Goal: Book appointment/travel/reservation

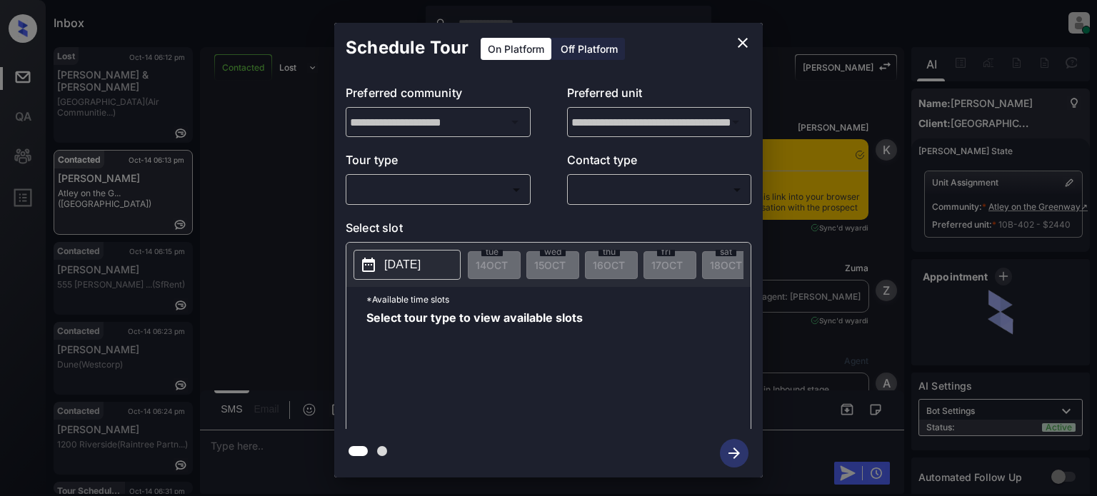
scroll to position [2214, 0]
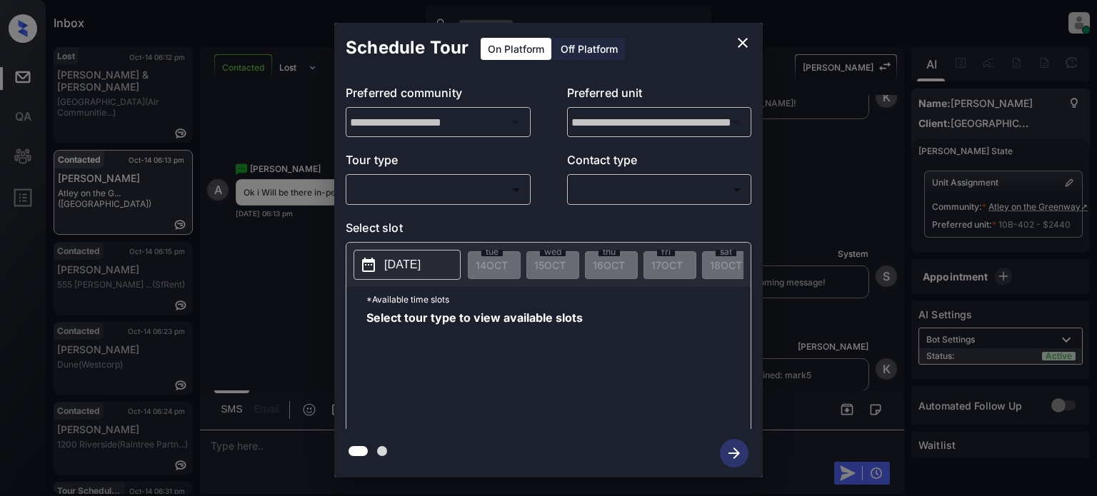
click at [736, 34] on icon "close" at bounding box center [742, 42] width 17 height 17
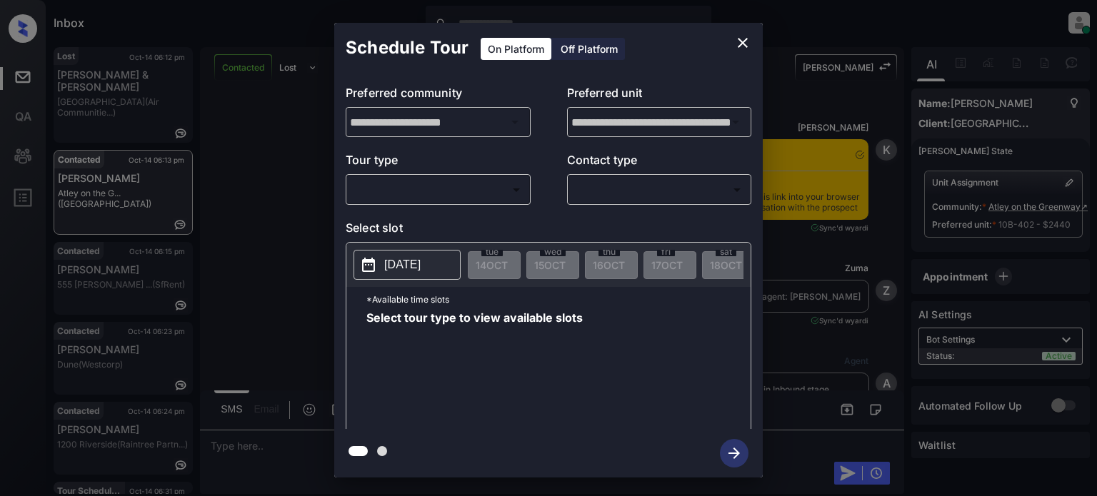
scroll to position [2214, 0]
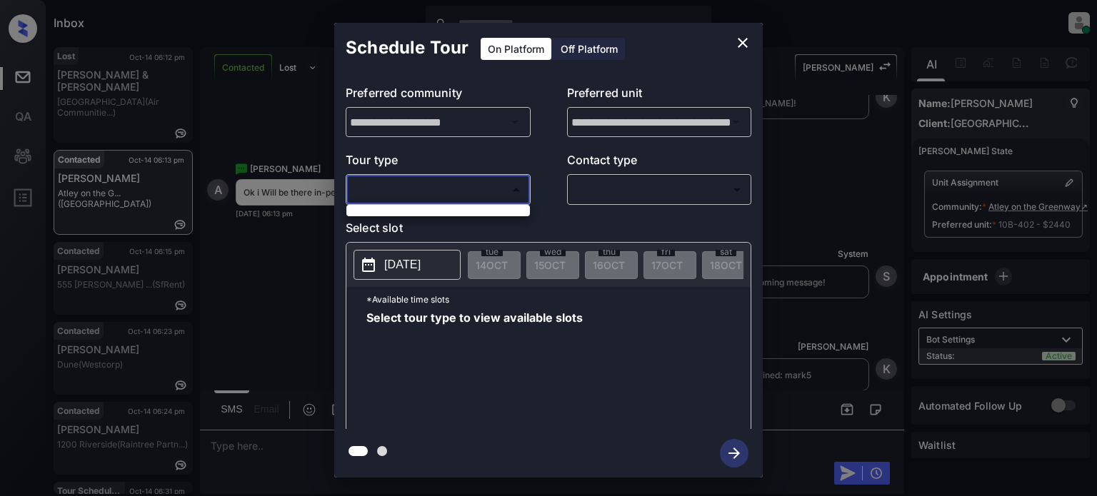
click at [447, 185] on body "Inbox Juan Carlos Manantan Online Set yourself offline Set yourself on break Pr…" at bounding box center [548, 248] width 1097 height 496
drag, startPoint x: 501, startPoint y: 168, endPoint x: 665, endPoint y: 69, distance: 191.5
click at [501, 167] on div at bounding box center [548, 248] width 1097 height 496
drag, startPoint x: 723, startPoint y: 39, endPoint x: 739, endPoint y: 38, distance: 16.5
click at [723, 39] on div "Schedule Tour On Platform Off Platform" at bounding box center [548, 48] width 428 height 50
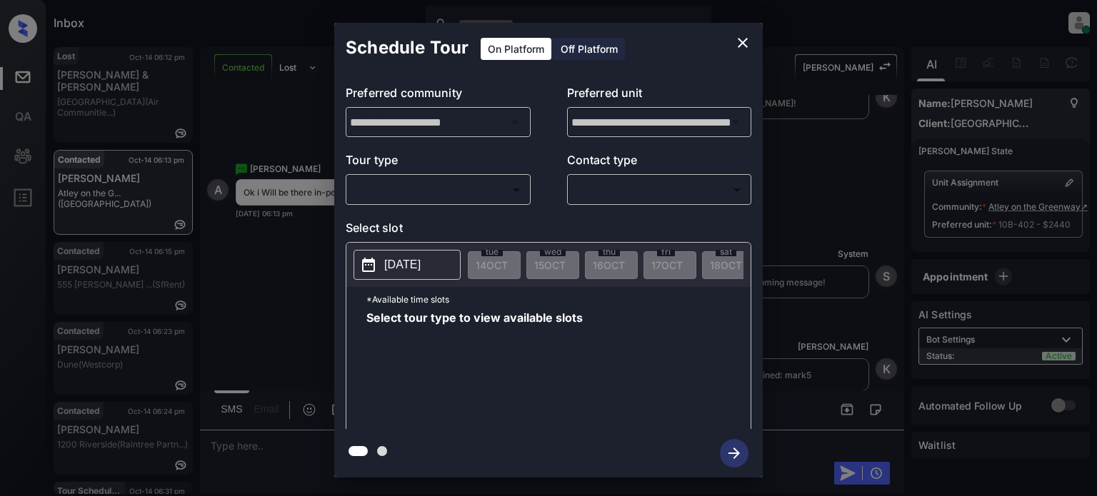
click at [739, 38] on icon "close" at bounding box center [742, 42] width 17 height 17
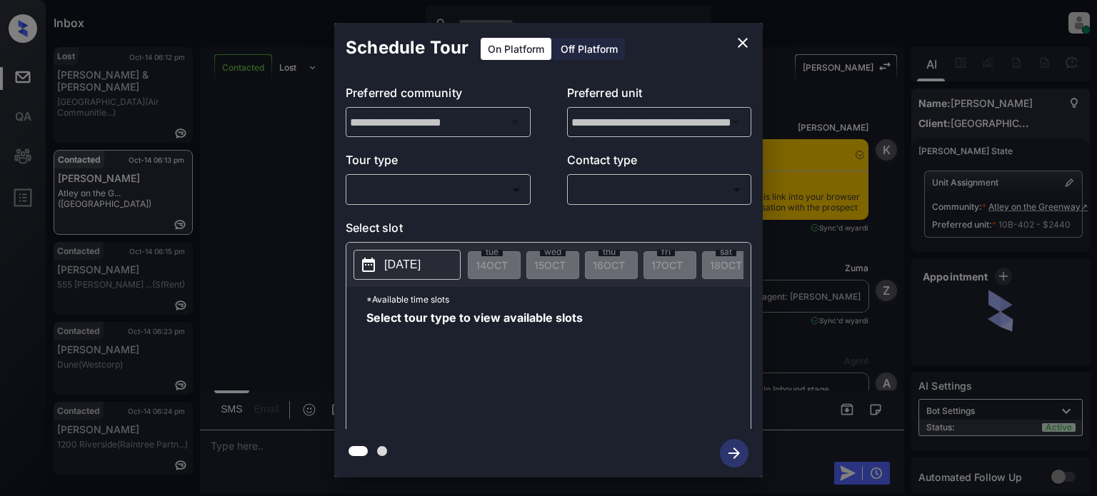
scroll to position [2235, 0]
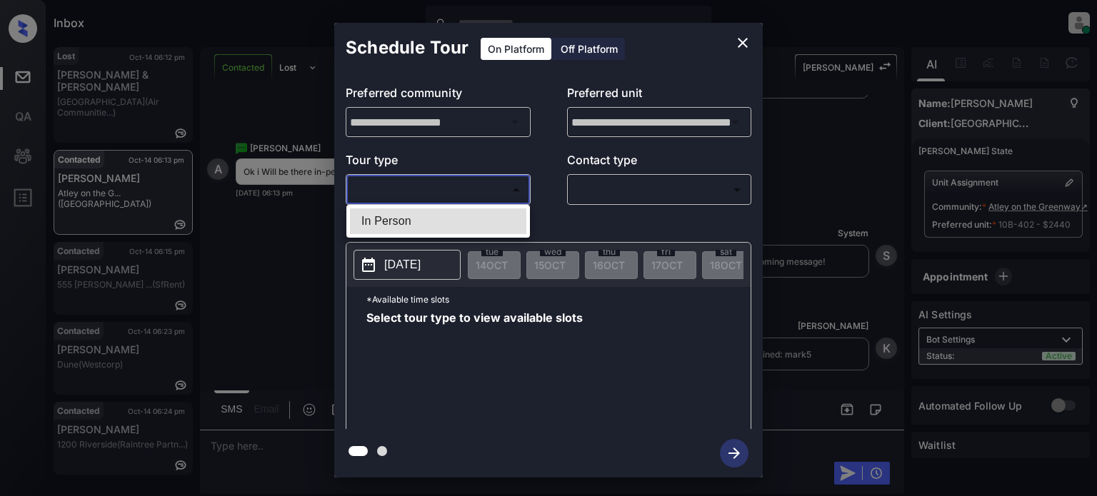
click at [435, 185] on body "Inbox Juan Carlos Manantan Online Set yourself offline Set yourself on break Pr…" at bounding box center [548, 248] width 1097 height 496
click at [401, 220] on li "In Person" at bounding box center [438, 222] width 176 height 26
type input "********"
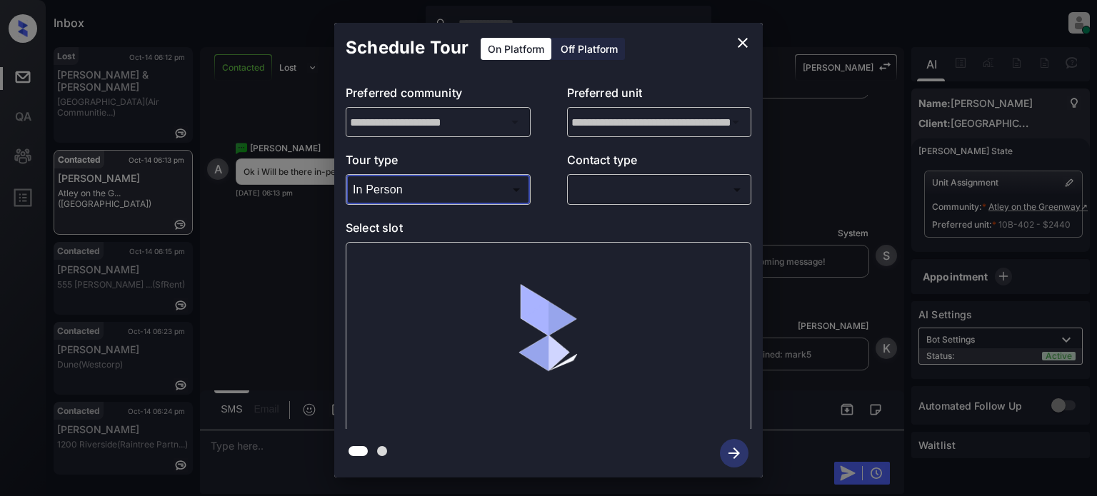
click at [654, 195] on body "Inbox Juan Carlos Manantan Online Set yourself offline Set yourself on break Pr…" at bounding box center [548, 248] width 1097 height 496
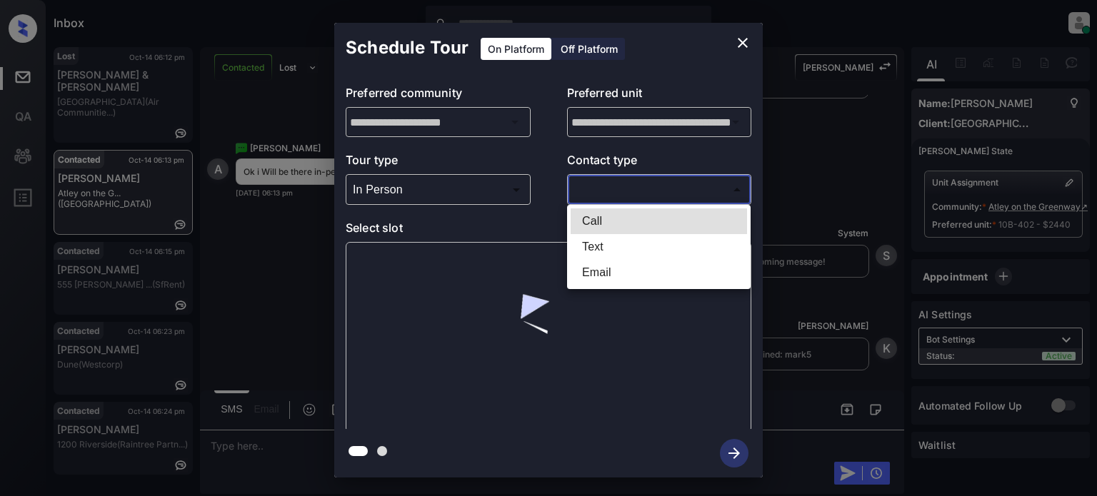
click at [601, 248] on li "Text" at bounding box center [659, 247] width 176 height 26
type input "****"
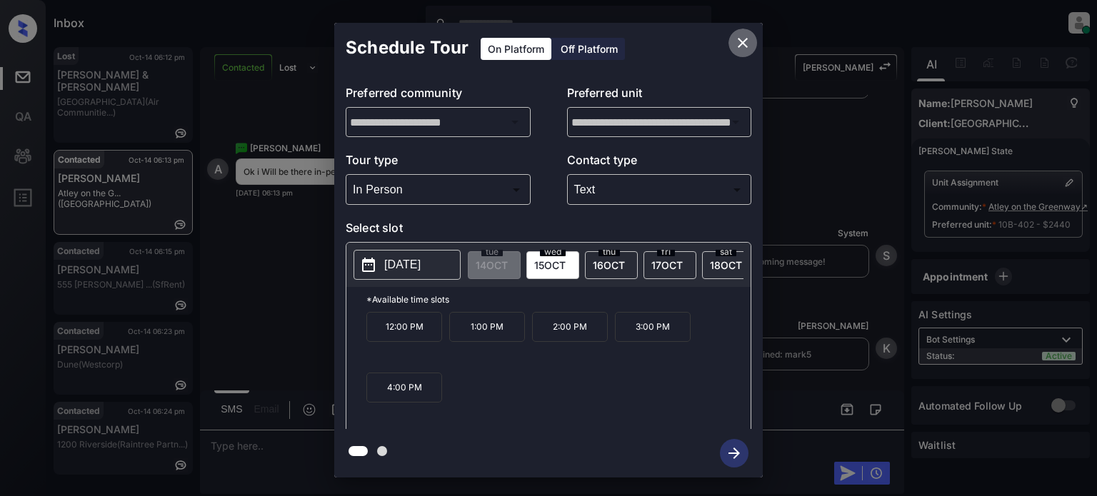
click at [743, 45] on icon "close" at bounding box center [742, 42] width 17 height 17
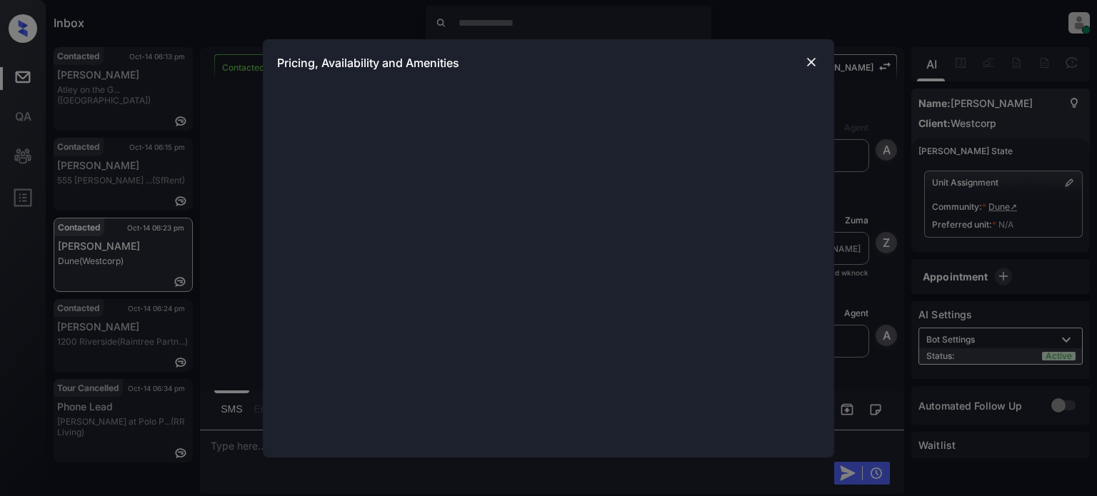
scroll to position [697, 0]
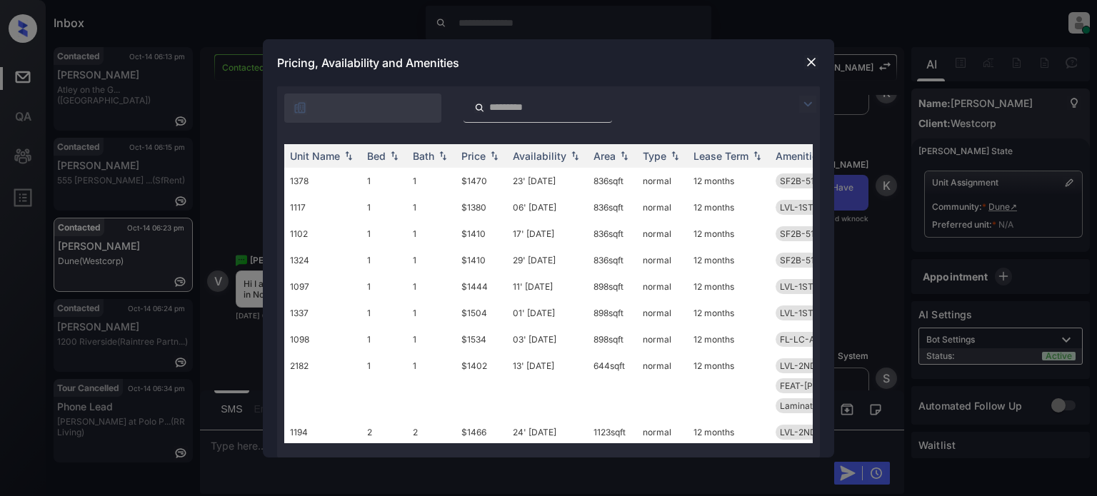
click at [805, 100] on img at bounding box center [807, 104] width 17 height 17
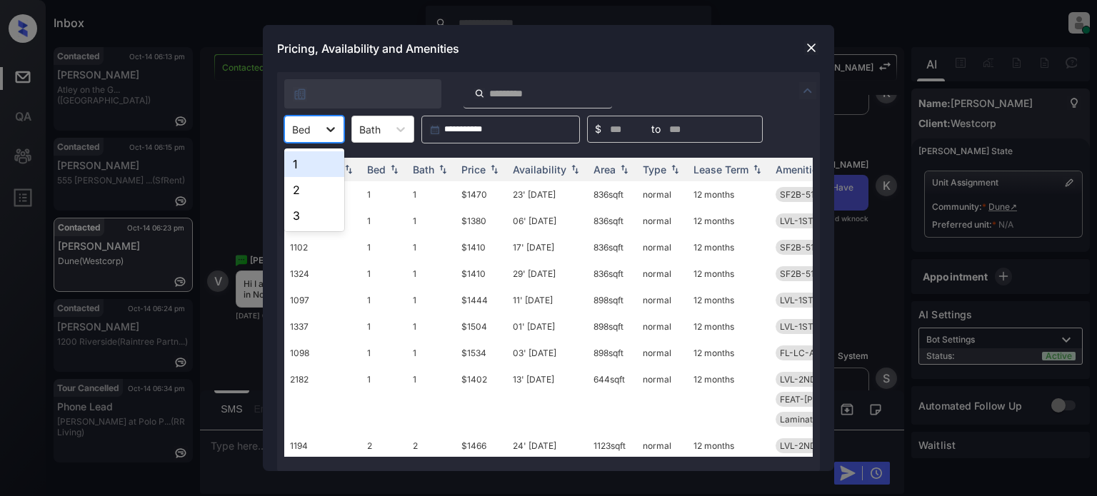
click at [329, 124] on icon at bounding box center [330, 129] width 14 height 14
click at [306, 193] on div "2" at bounding box center [314, 190] width 60 height 26
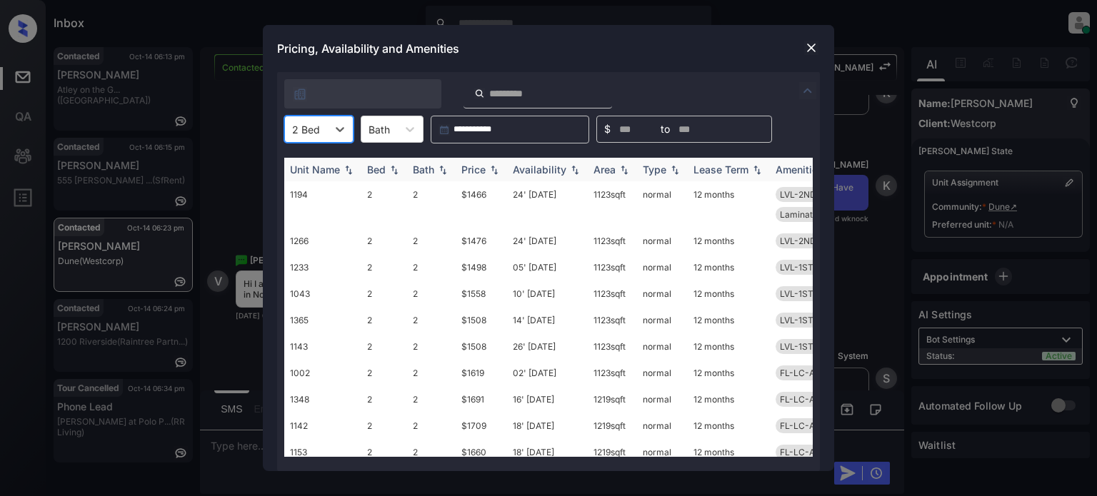
click at [486, 171] on div "Price" at bounding box center [481, 170] width 40 height 12
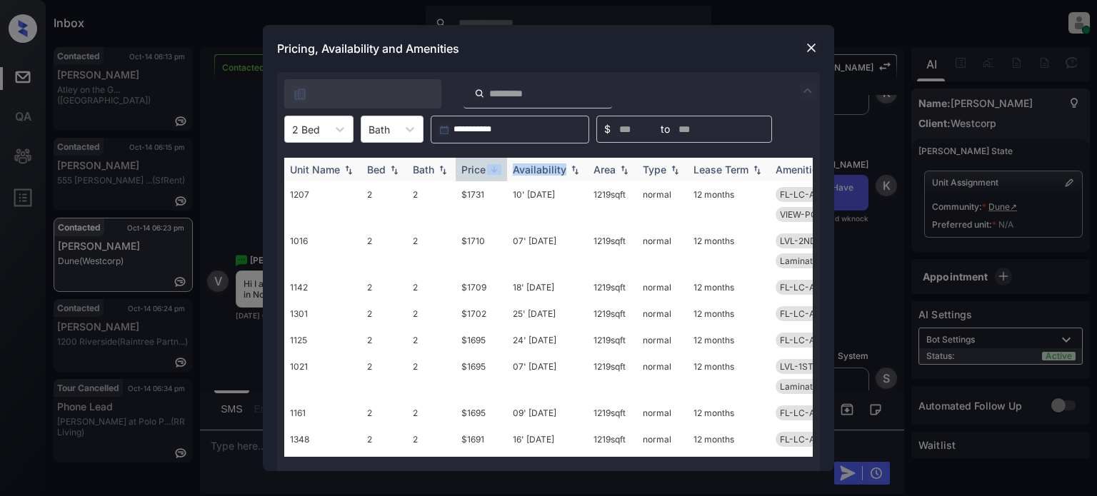
click at [486, 171] on div "Price" at bounding box center [481, 170] width 40 height 12
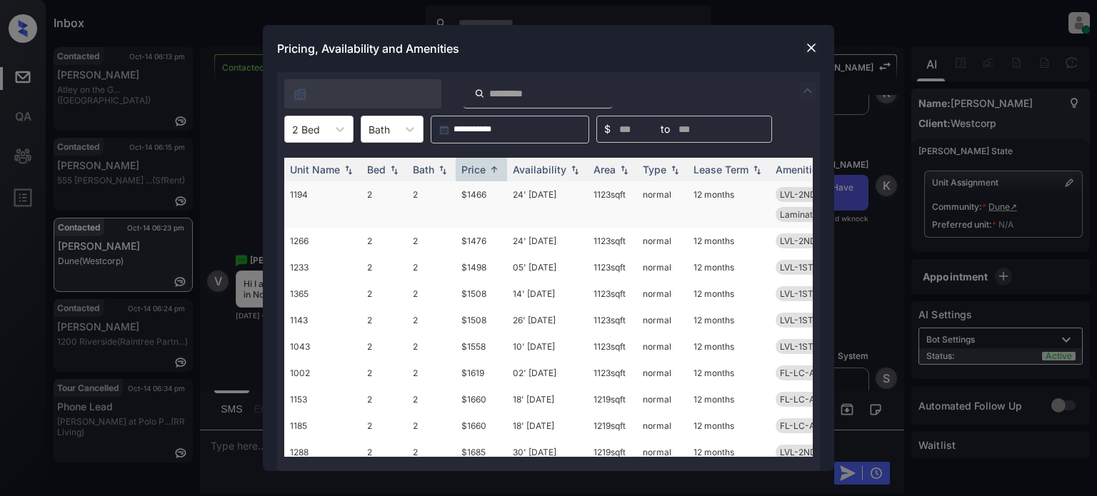
click at [560, 194] on td "24' Aug 25" at bounding box center [547, 204] width 81 height 46
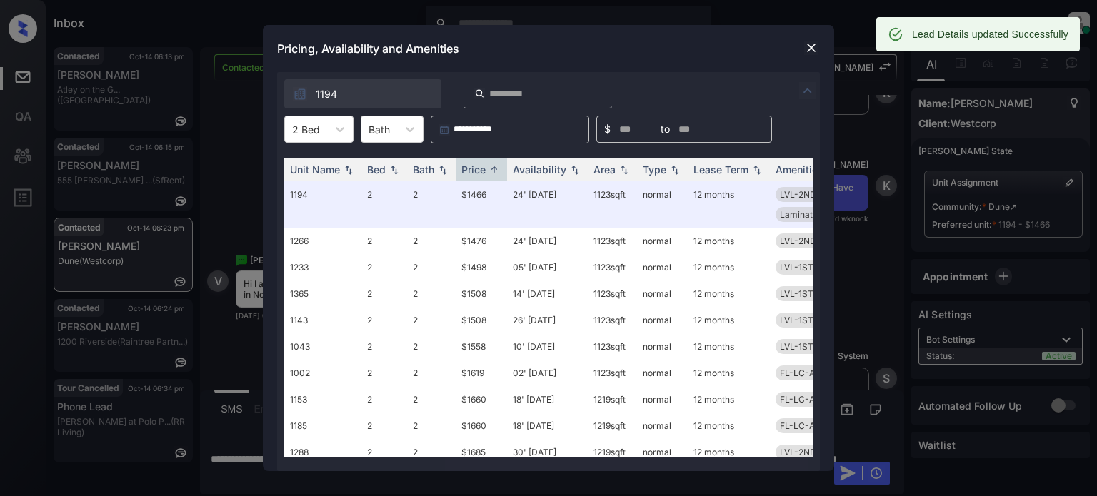
click at [812, 50] on img at bounding box center [811, 48] width 14 height 14
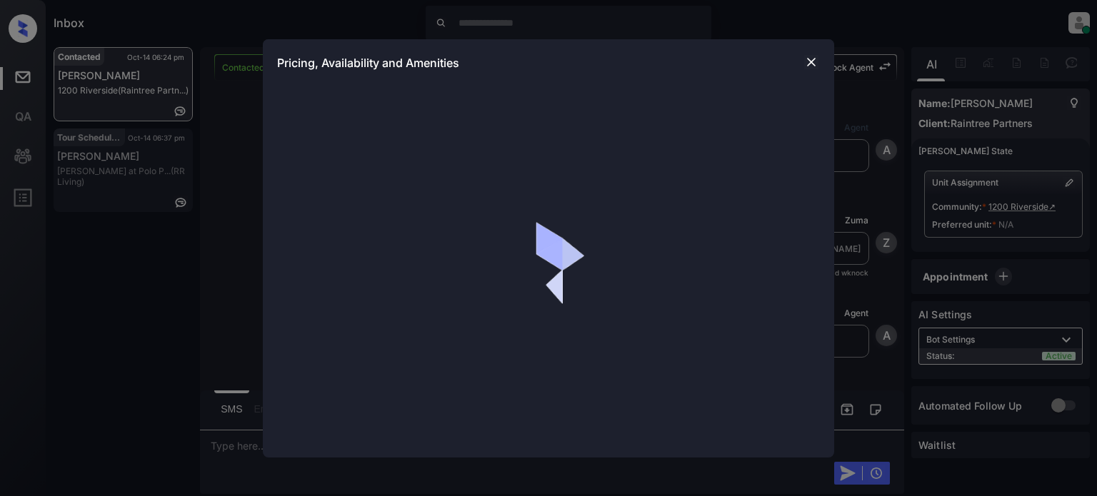
scroll to position [1996, 0]
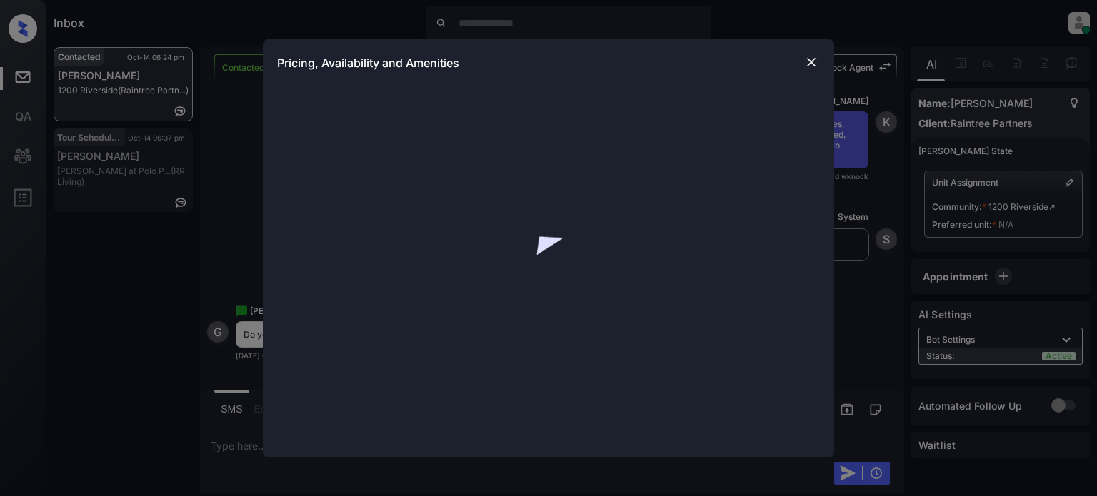
click at [810, 59] on img at bounding box center [811, 62] width 14 height 14
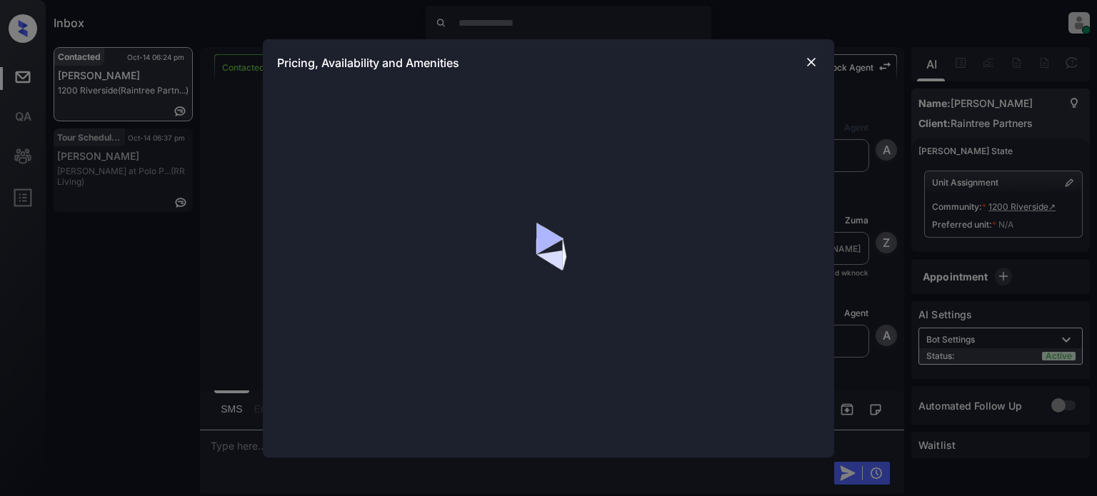
scroll to position [1996, 0]
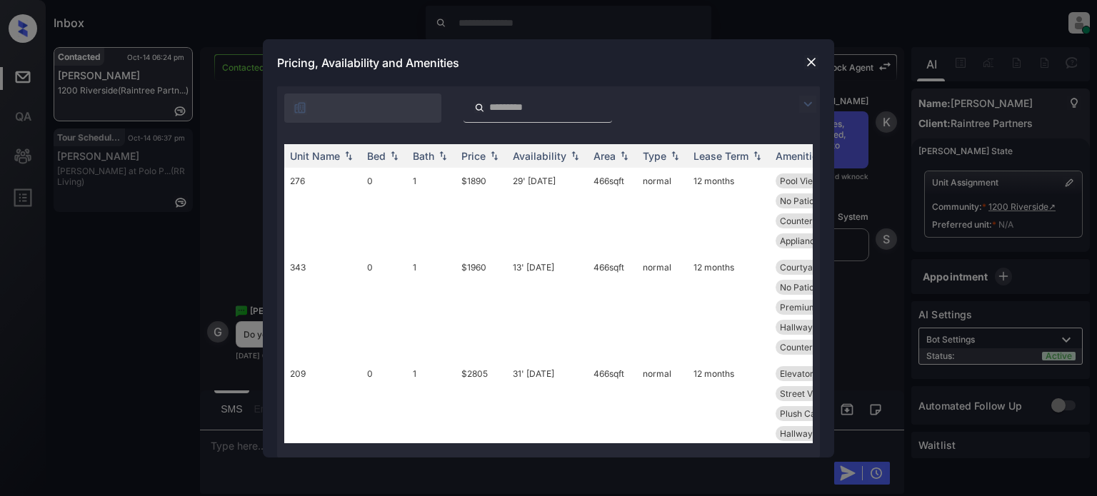
click at [808, 58] on img at bounding box center [811, 62] width 14 height 14
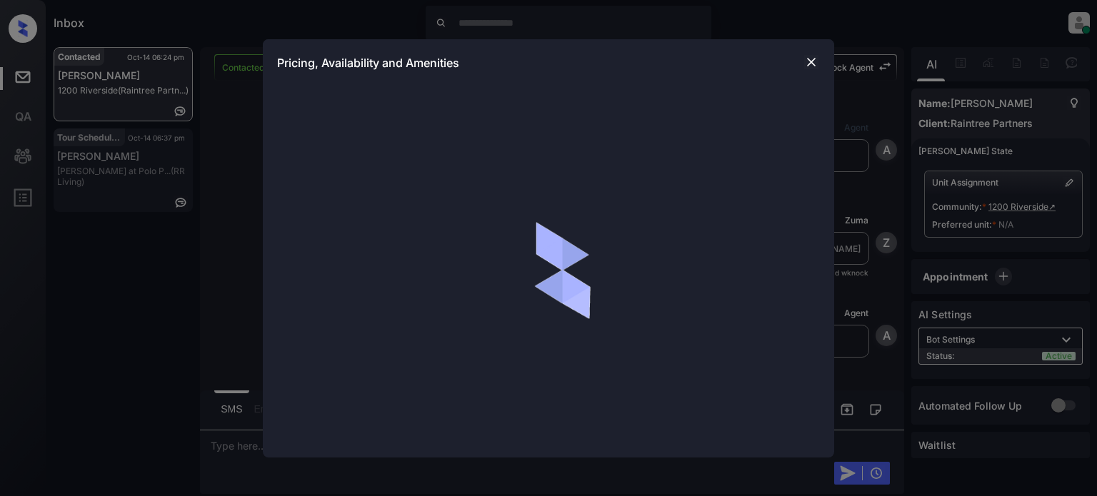
scroll to position [928, 0]
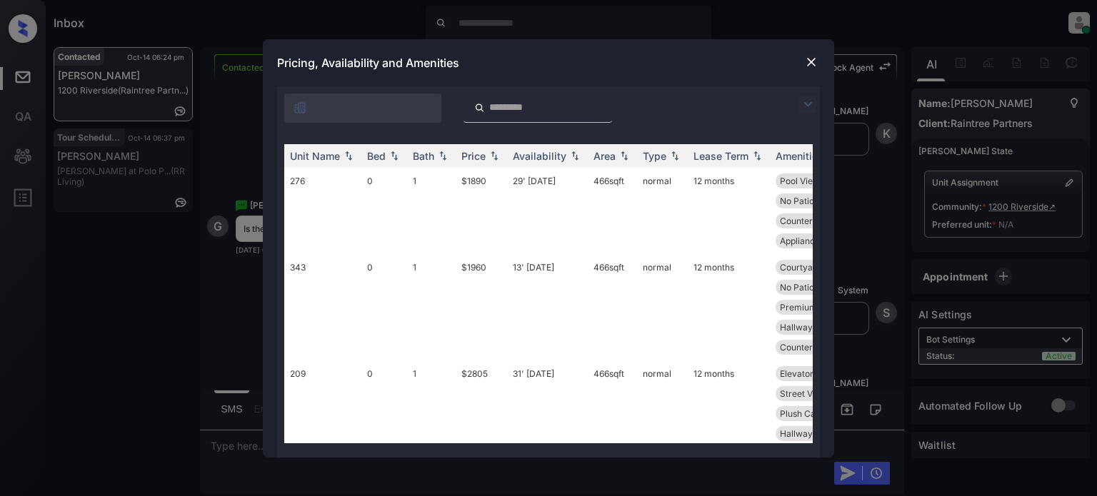
click at [804, 111] on img at bounding box center [807, 104] width 17 height 17
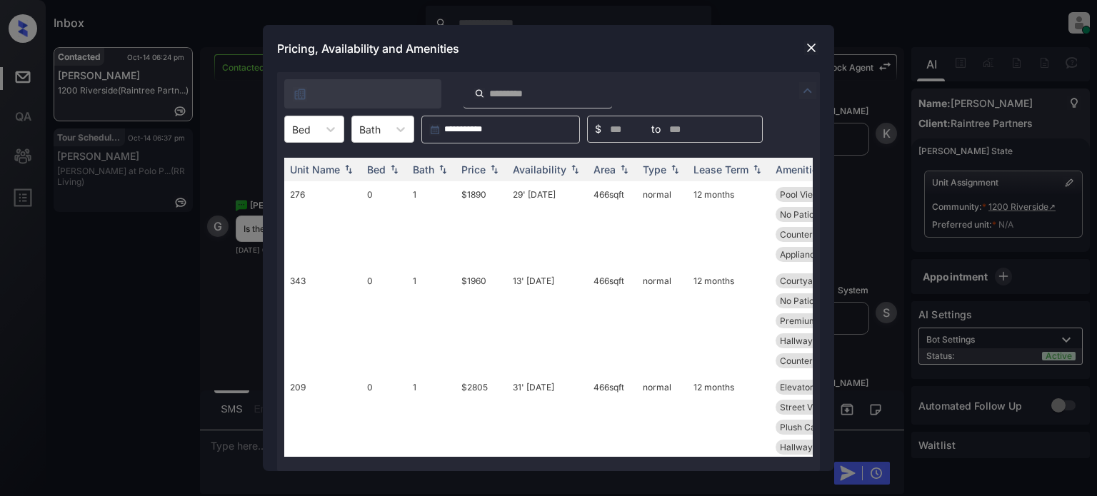
click at [323, 137] on div at bounding box center [331, 129] width 26 height 26
click at [306, 186] on div "1" at bounding box center [314, 190] width 60 height 26
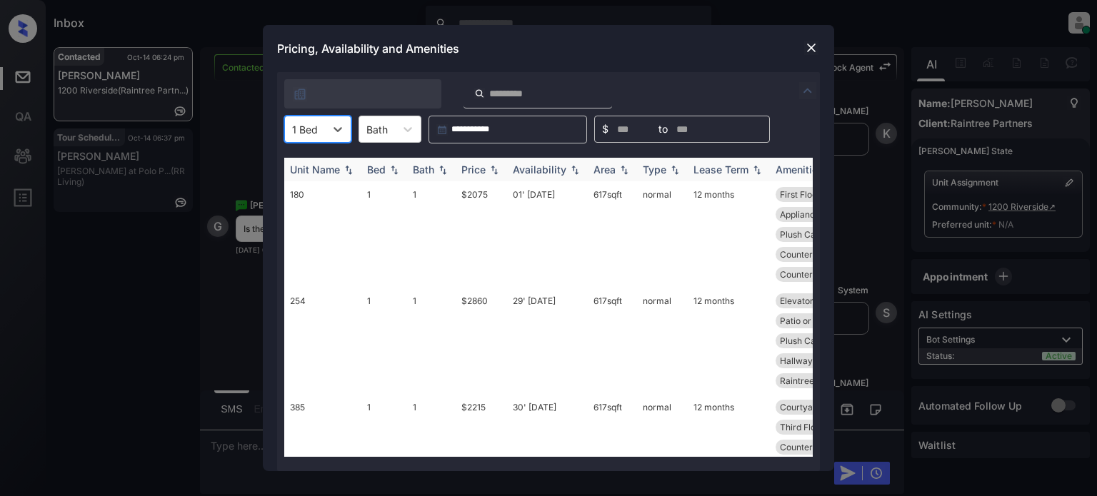
click at [473, 171] on div "Price" at bounding box center [473, 170] width 24 height 12
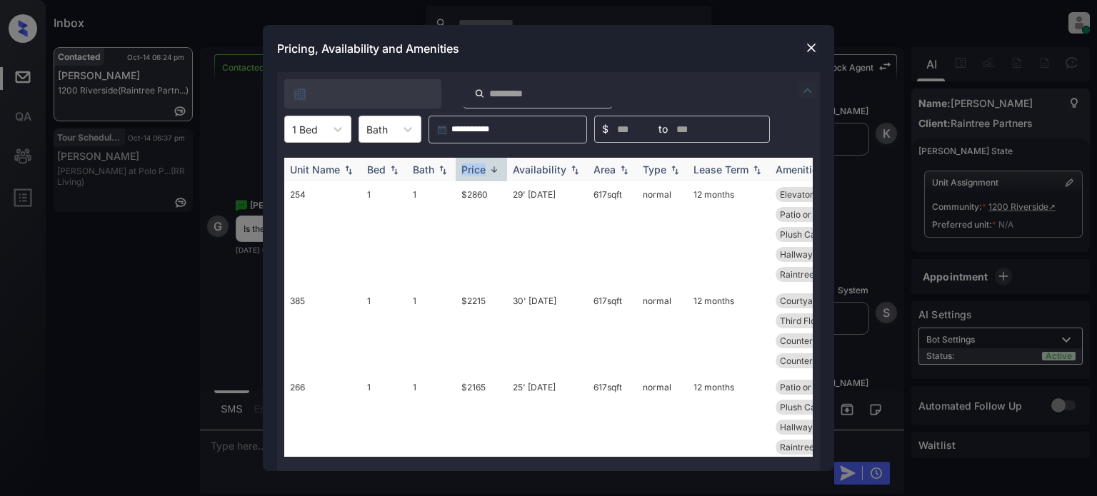
click at [473, 171] on div "Price" at bounding box center [473, 170] width 24 height 12
click at [514, 306] on td "04' Sep 25" at bounding box center [547, 331] width 81 height 86
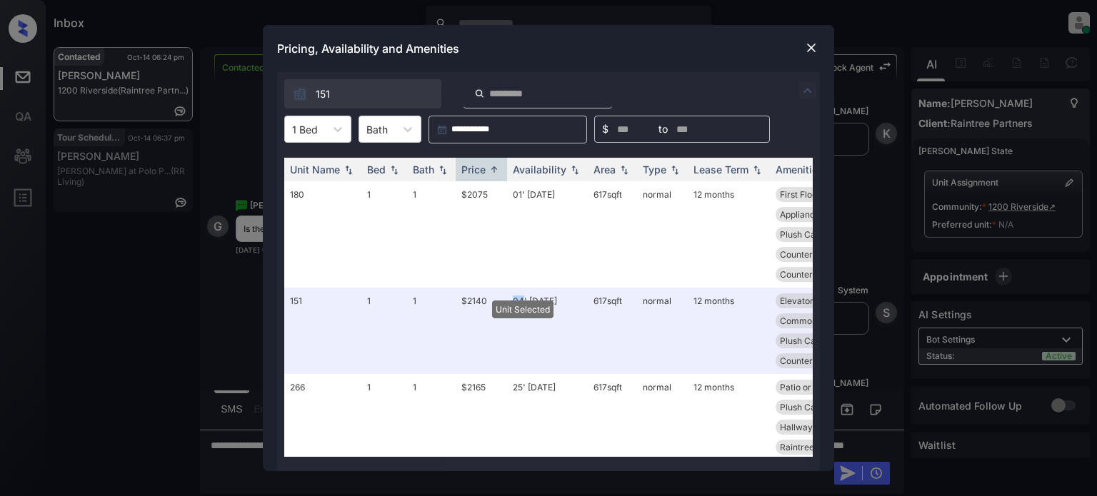
click at [807, 45] on img at bounding box center [811, 48] width 14 height 14
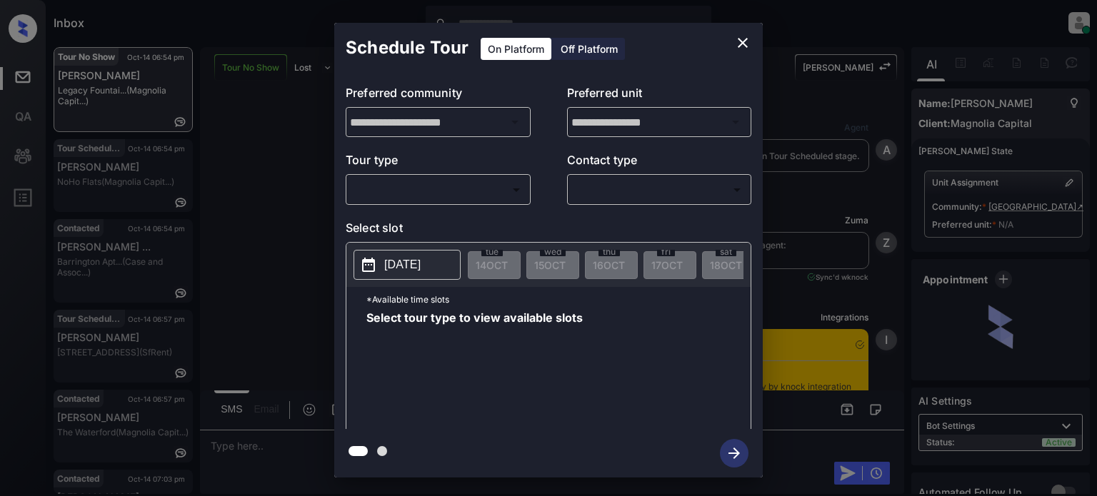
scroll to position [2165, 0]
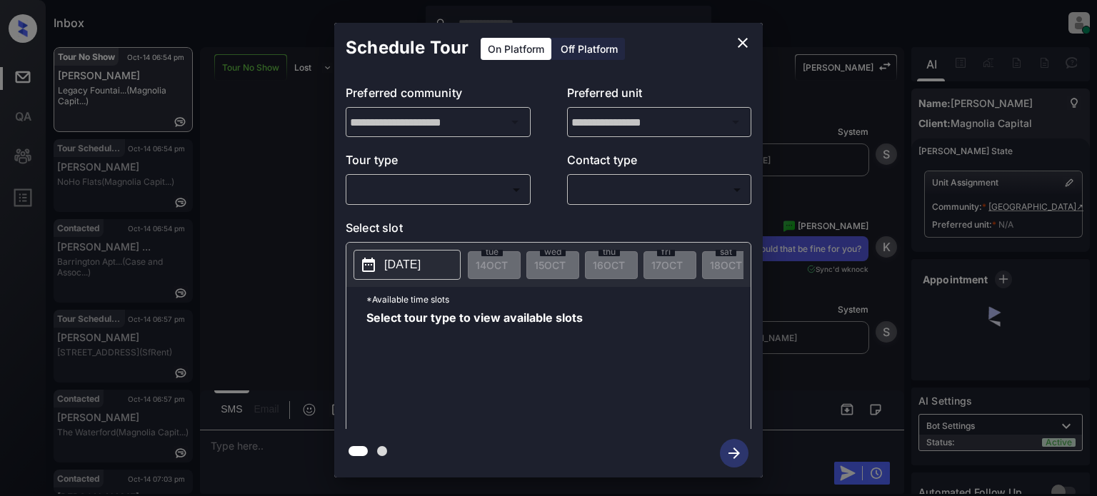
click at [448, 180] on body "Inbox [PERSON_NAME] Online Set yourself offline Set yourself on break Profile S…" at bounding box center [548, 248] width 1097 height 496
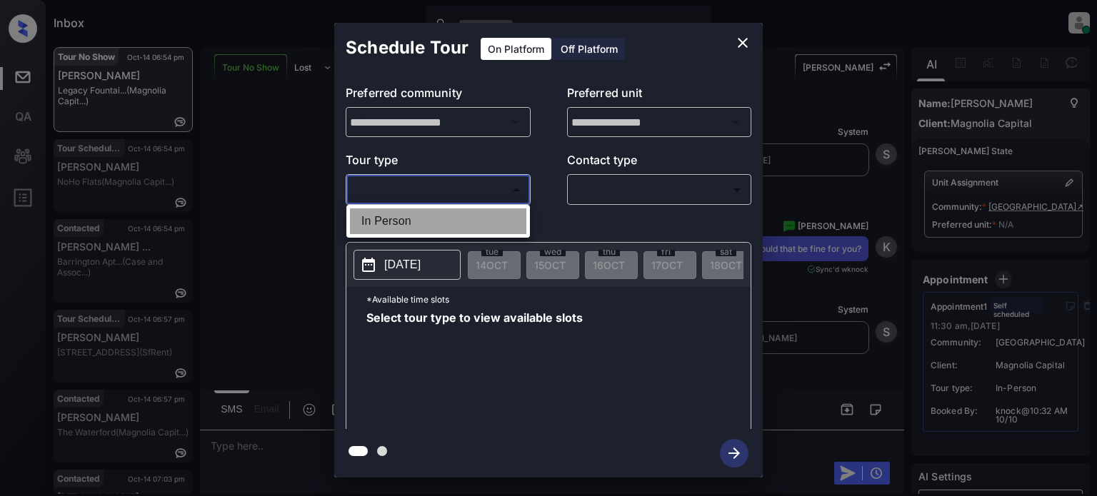
click at [386, 219] on li "In Person" at bounding box center [438, 222] width 176 height 26
type input "********"
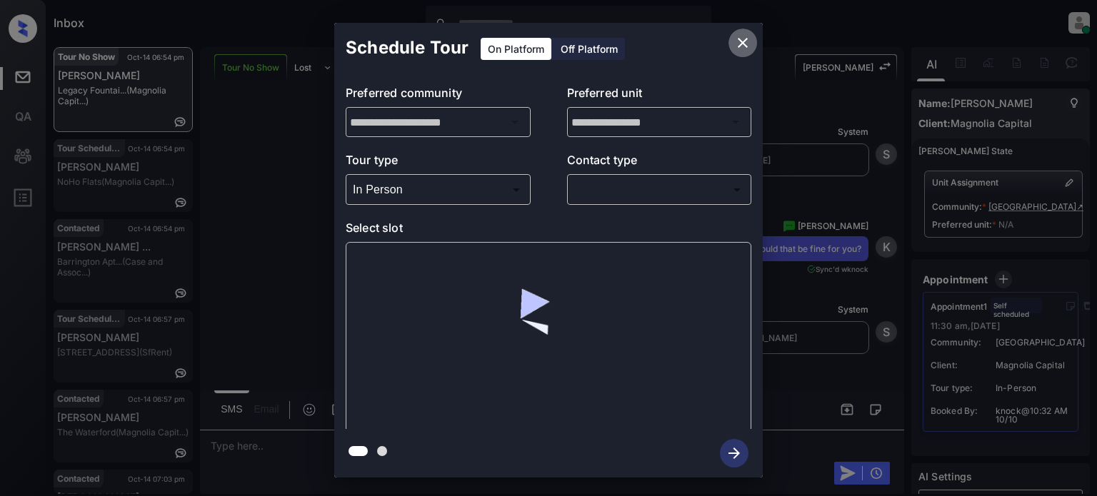
click at [748, 43] on icon "close" at bounding box center [742, 42] width 17 height 17
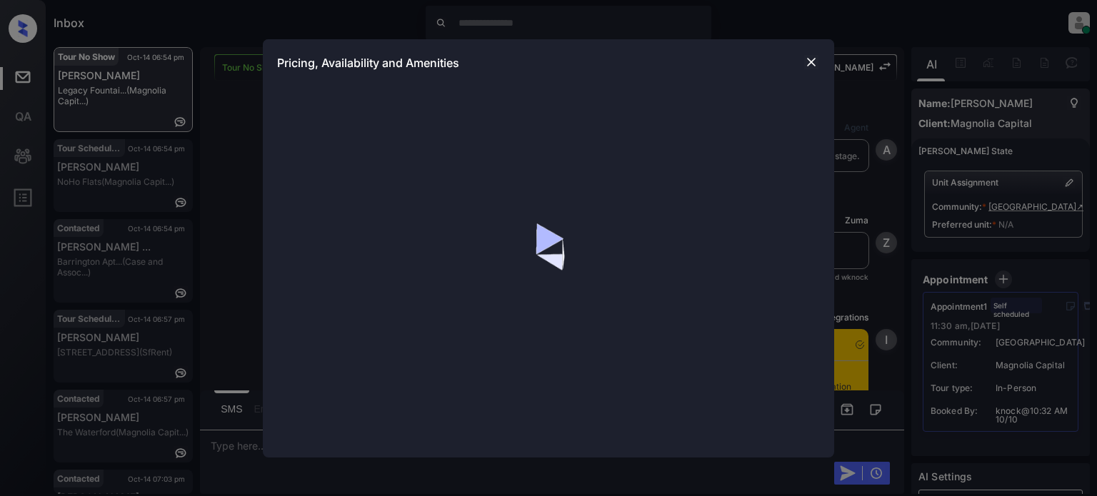
scroll to position [4093, 0]
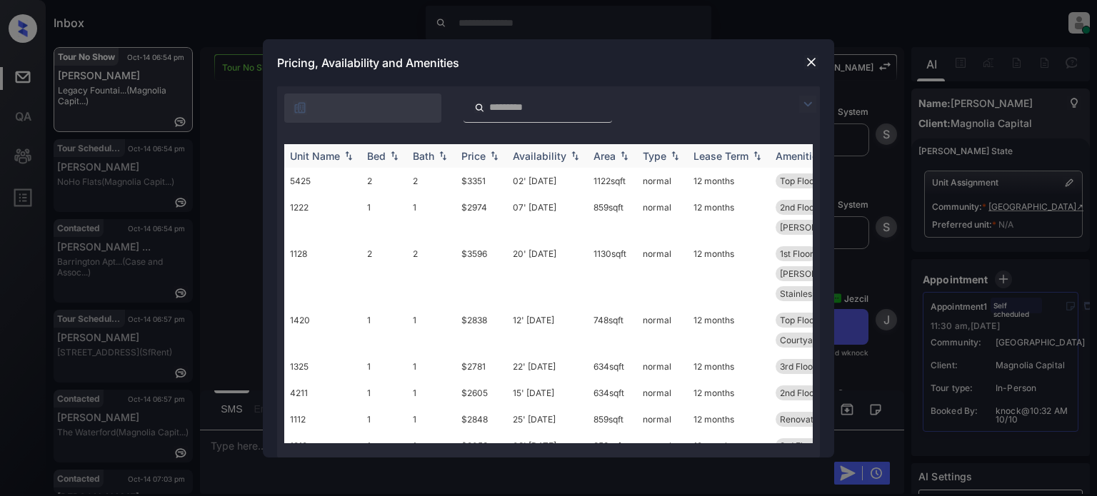
click at [481, 154] on div "Price" at bounding box center [473, 156] width 24 height 12
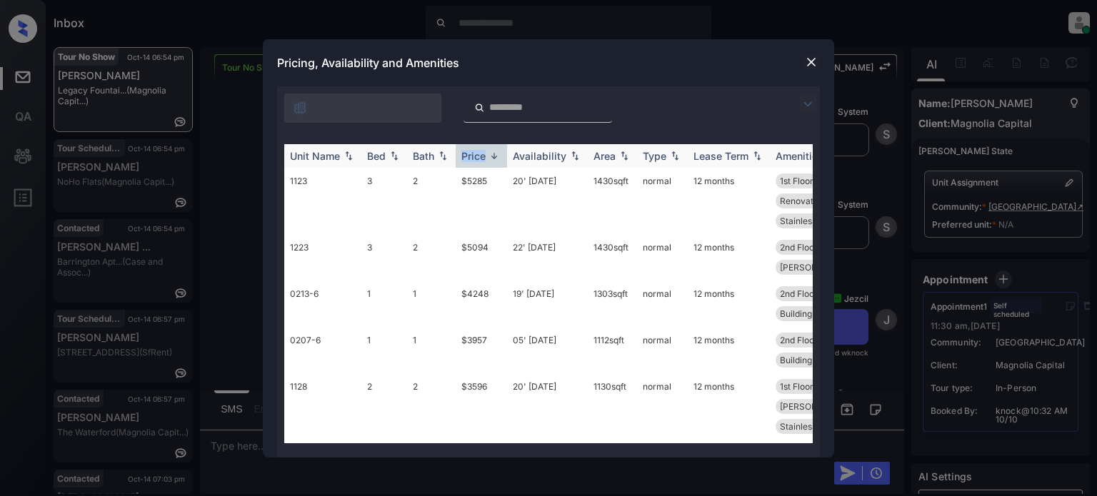
click at [481, 154] on div "Price" at bounding box center [473, 156] width 24 height 12
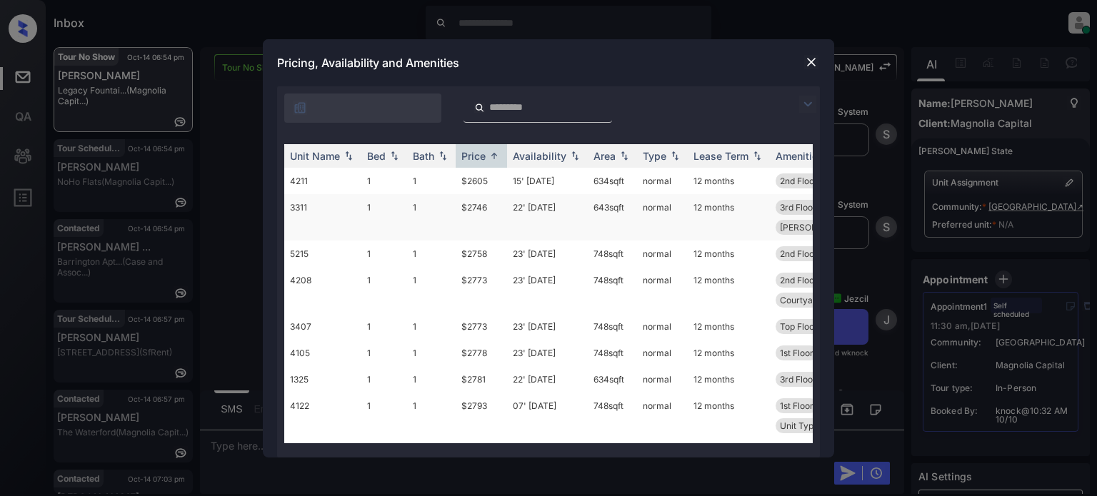
click at [558, 213] on td "22' Sep 25" at bounding box center [547, 217] width 81 height 46
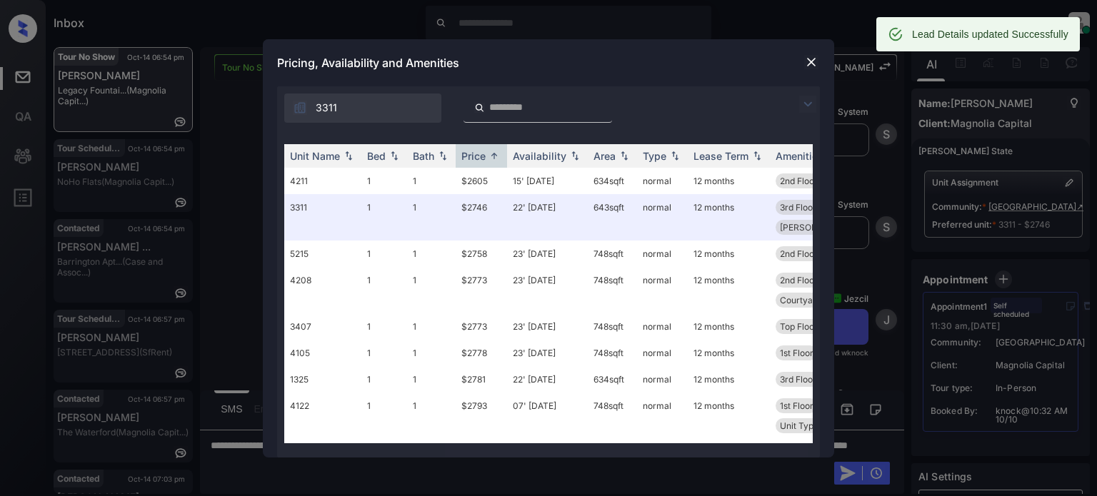
click at [813, 59] on img at bounding box center [811, 62] width 14 height 14
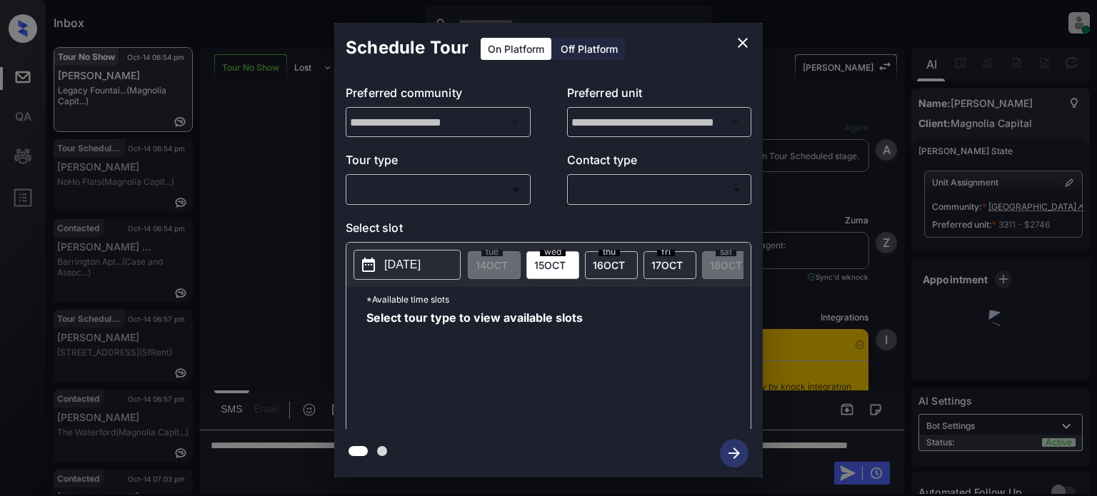
scroll to position [4777, 0]
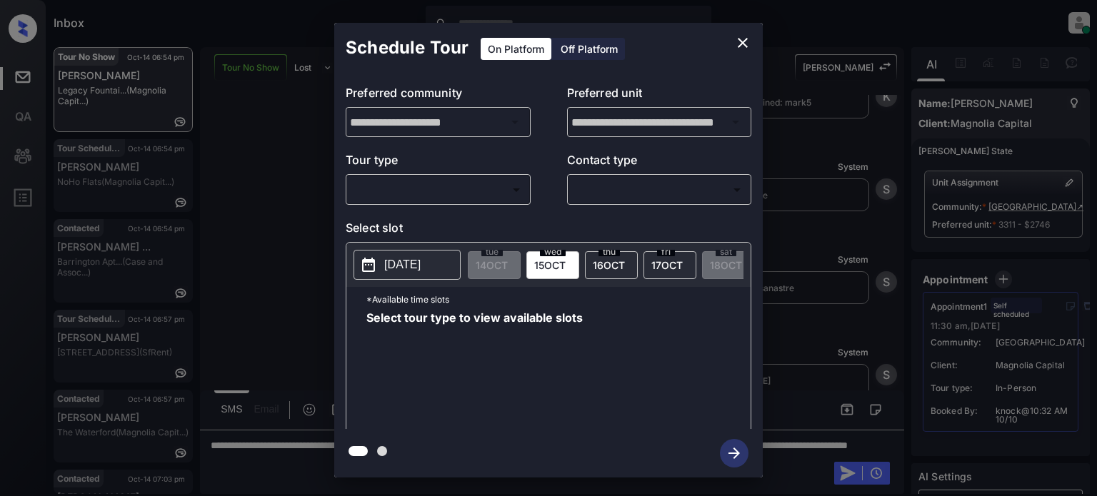
click at [471, 182] on body "Inbox Juan Carlos Manantan Online Set yourself offline Set yourself on break Pr…" at bounding box center [548, 248] width 1097 height 496
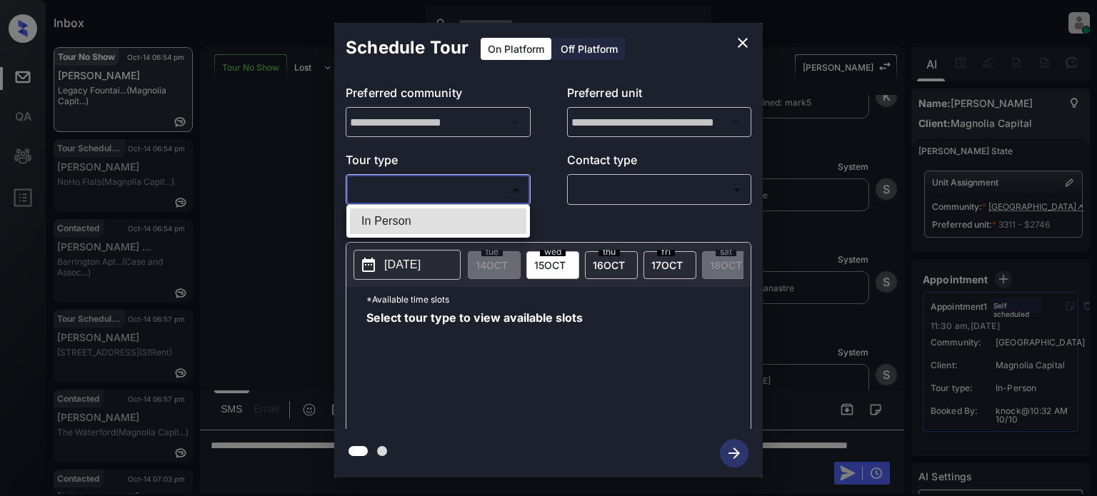
click at [426, 222] on li "In Person" at bounding box center [438, 222] width 176 height 26
type input "********"
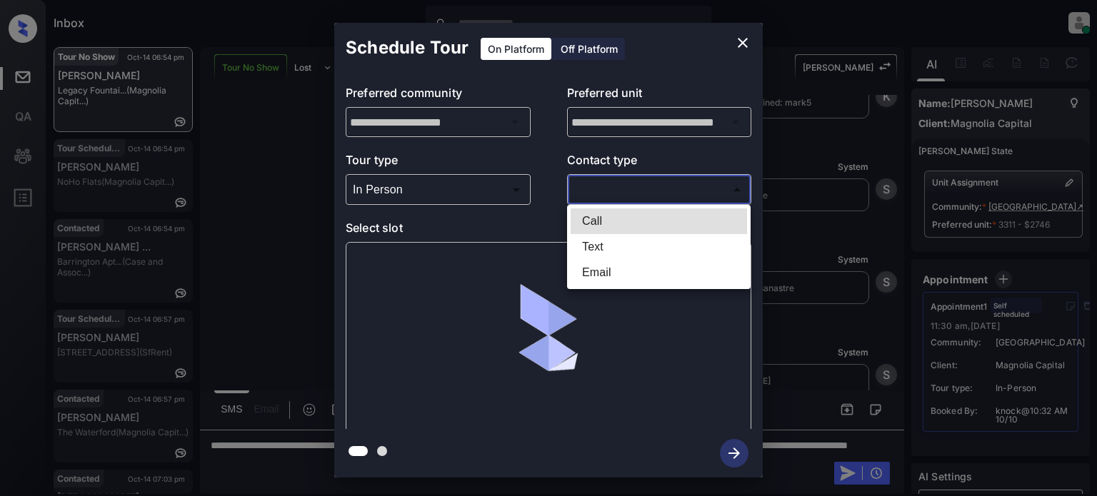
click at [634, 189] on body "Inbox Juan Carlos Manantan Online Set yourself offline Set yourself on break Pr…" at bounding box center [548, 248] width 1097 height 496
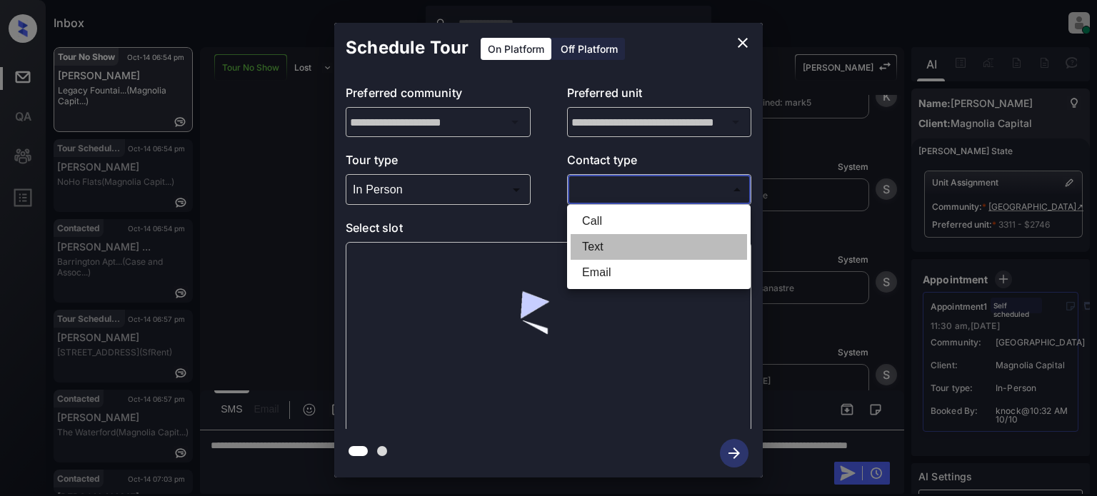
click at [619, 239] on li "Text" at bounding box center [659, 247] width 176 height 26
type input "****"
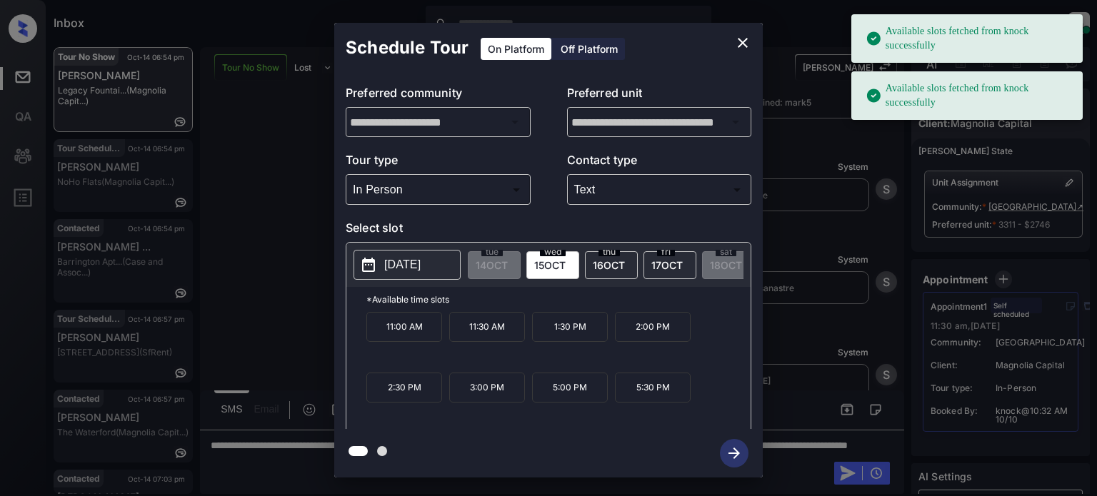
click at [598, 264] on span "[DATE]" at bounding box center [609, 265] width 32 height 12
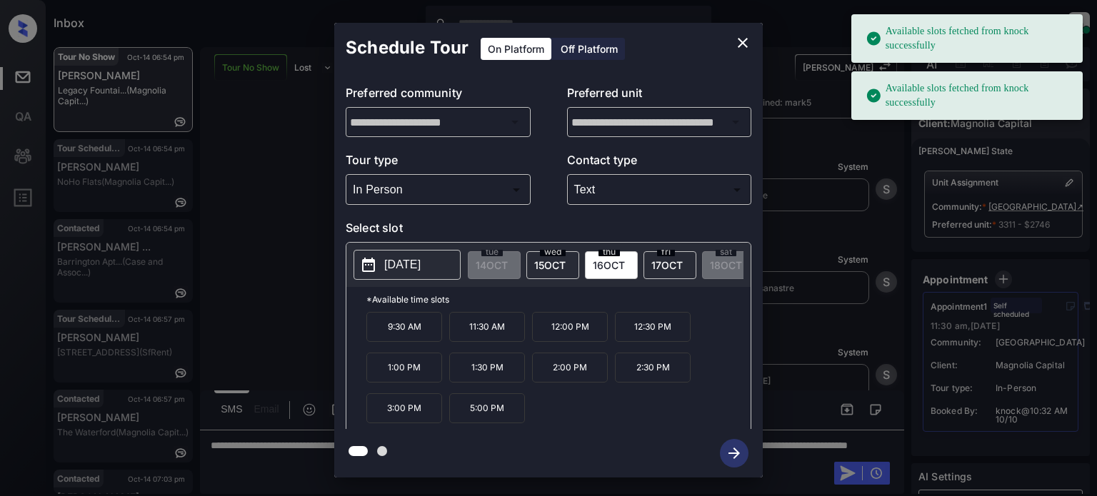
drag, startPoint x: 498, startPoint y: 333, endPoint x: 604, endPoint y: 366, distance: 110.7
click at [499, 333] on p "11:30 AM" at bounding box center [487, 327] width 76 height 30
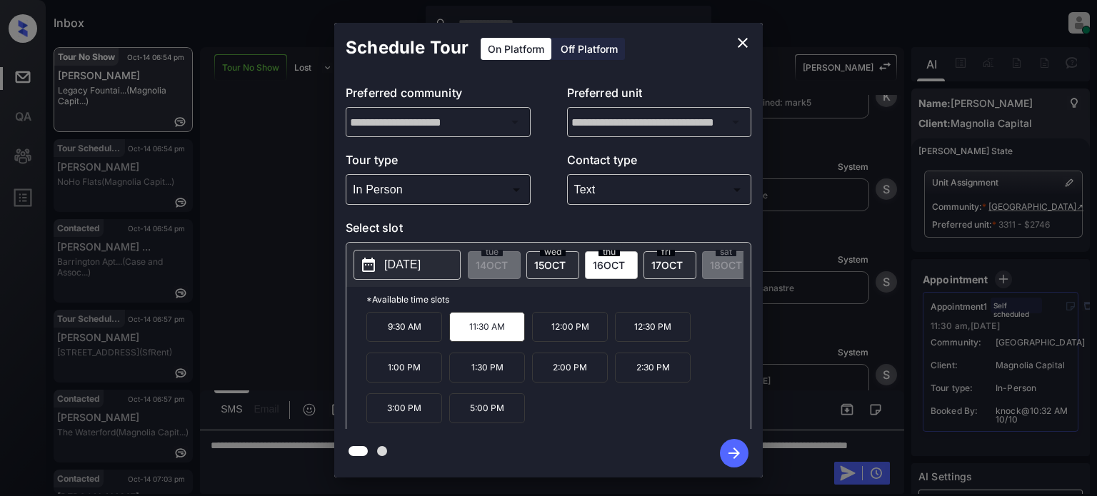
click at [736, 453] on icon "button" at bounding box center [733, 453] width 11 height 11
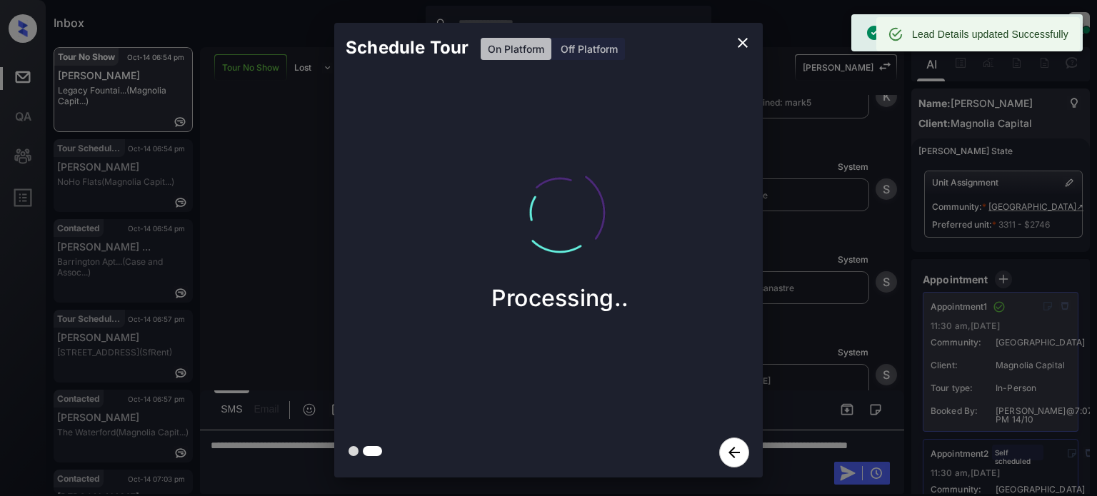
click at [743, 44] on icon "close" at bounding box center [743, 43] width 10 height 10
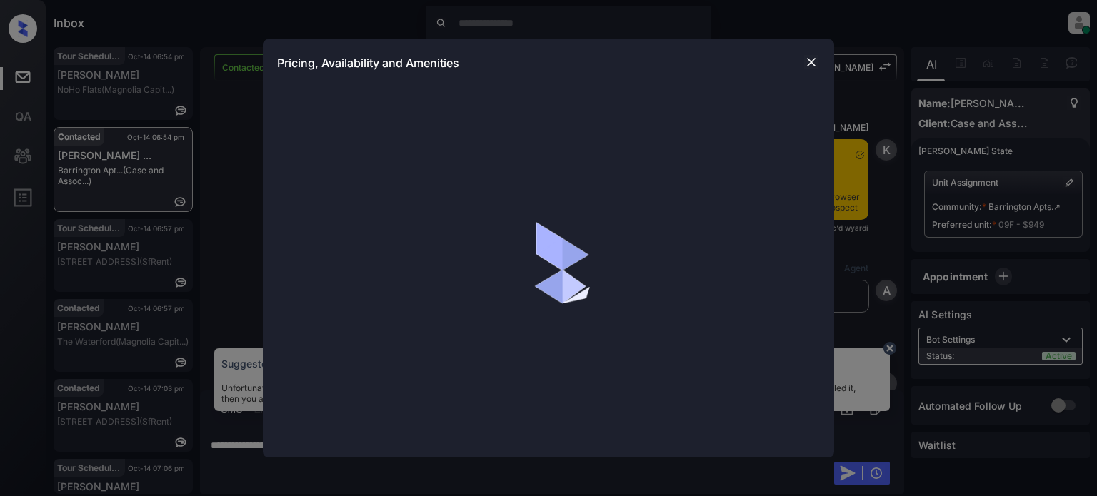
scroll to position [2087, 0]
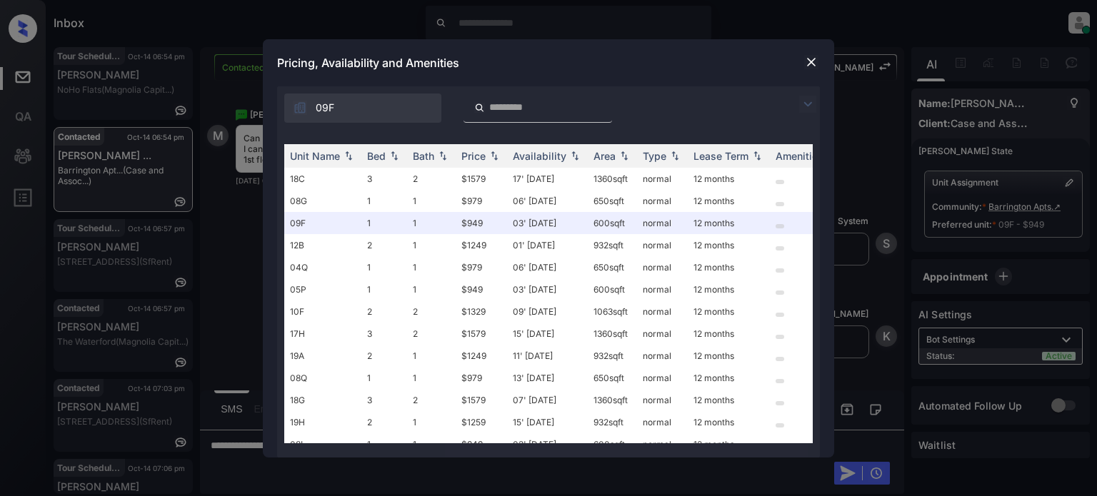
click at [806, 109] on img at bounding box center [807, 104] width 17 height 17
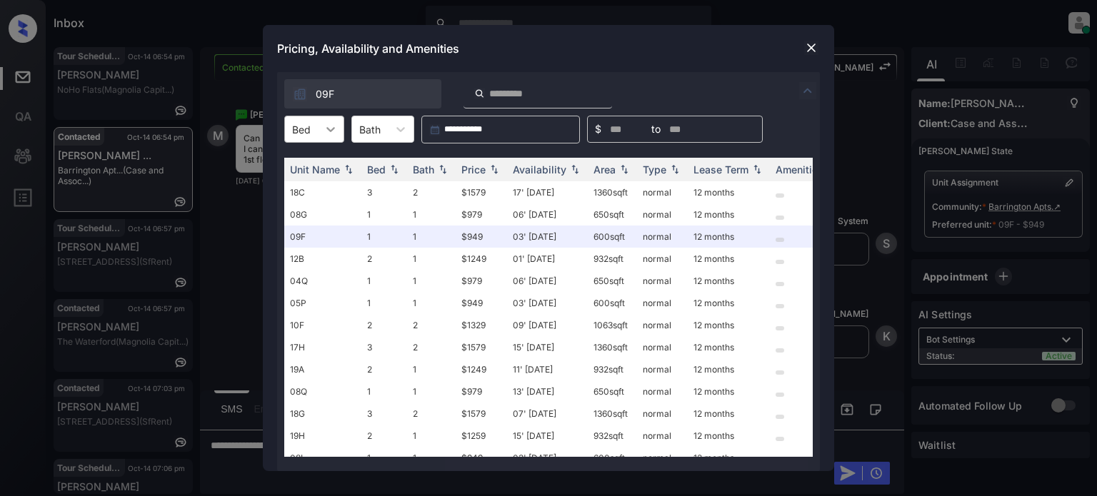
click at [317, 128] on div "Bed" at bounding box center [301, 129] width 33 height 21
click at [313, 181] on div "2" at bounding box center [314, 190] width 60 height 26
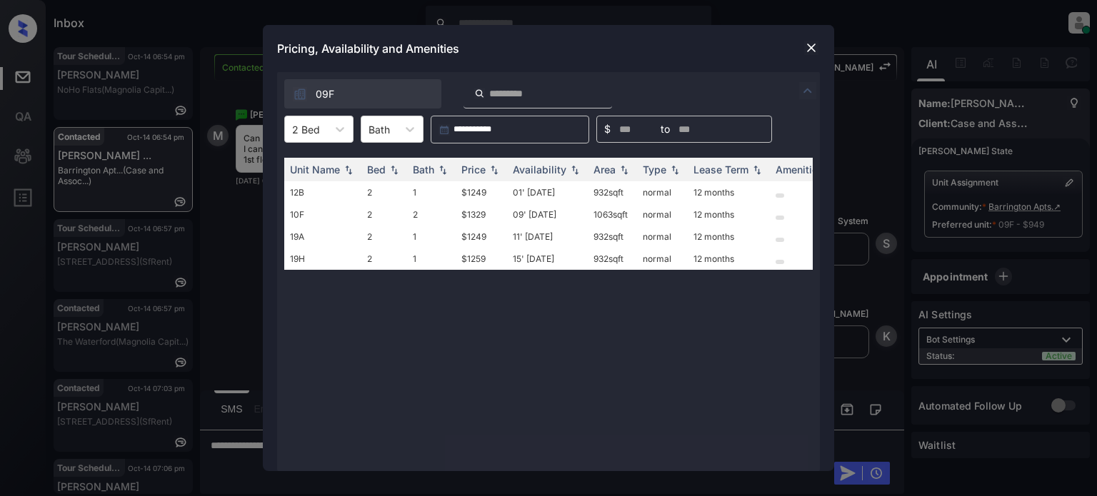
click at [808, 43] on img at bounding box center [811, 48] width 14 height 14
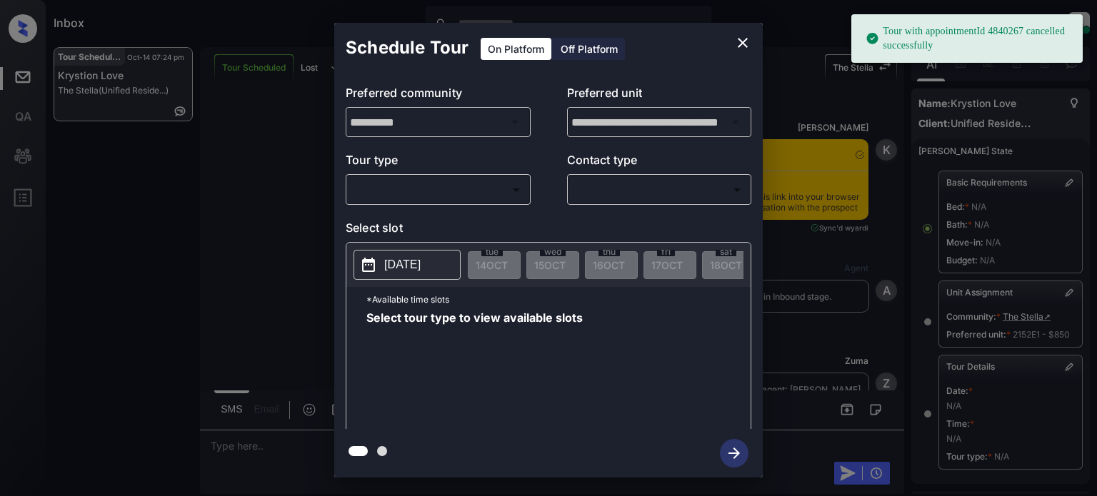
scroll to position [206, 0]
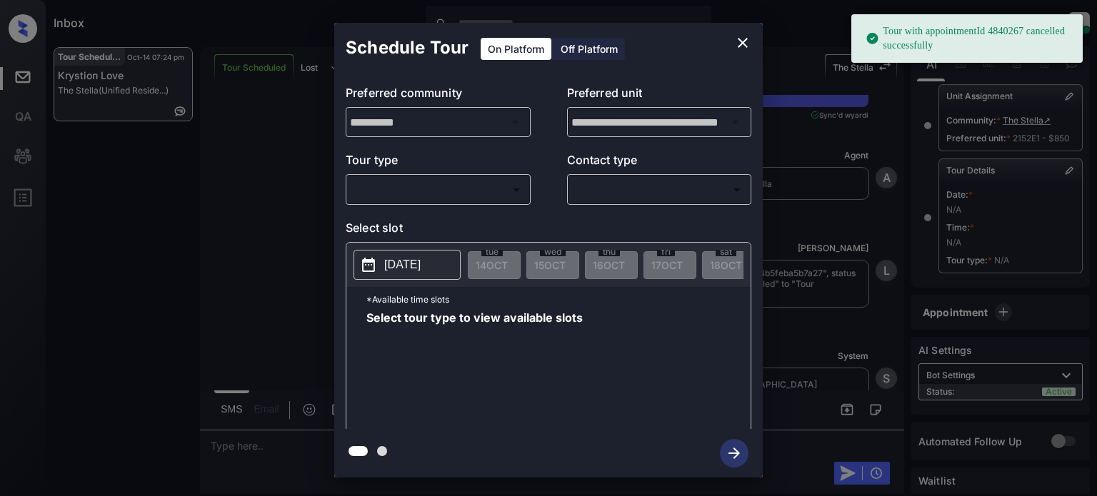
click at [475, 188] on body "Tour with appointmentId 4840267 cancelled successfully Inbox Juan Carlos Manant…" at bounding box center [548, 248] width 1097 height 496
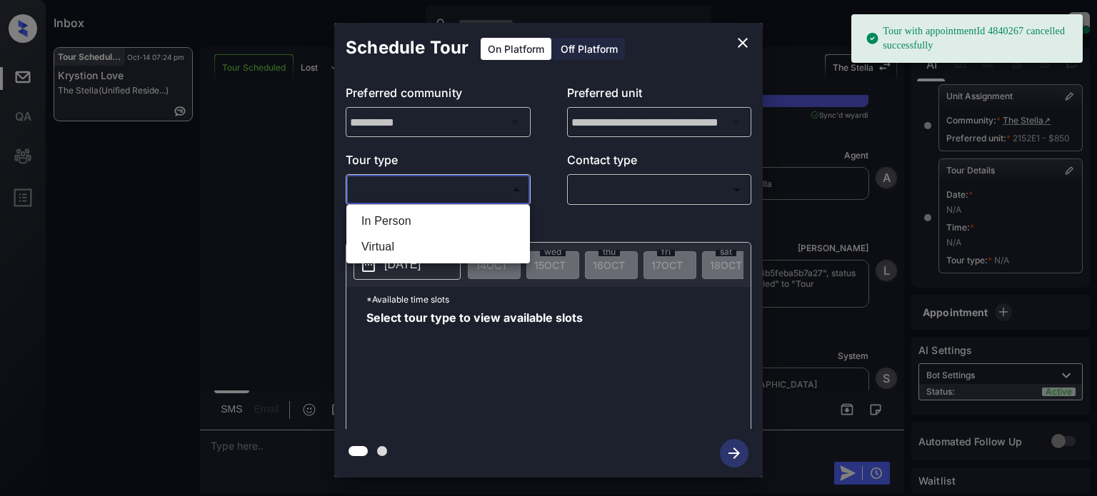
click at [398, 226] on li "In Person" at bounding box center [438, 222] width 176 height 26
type input "********"
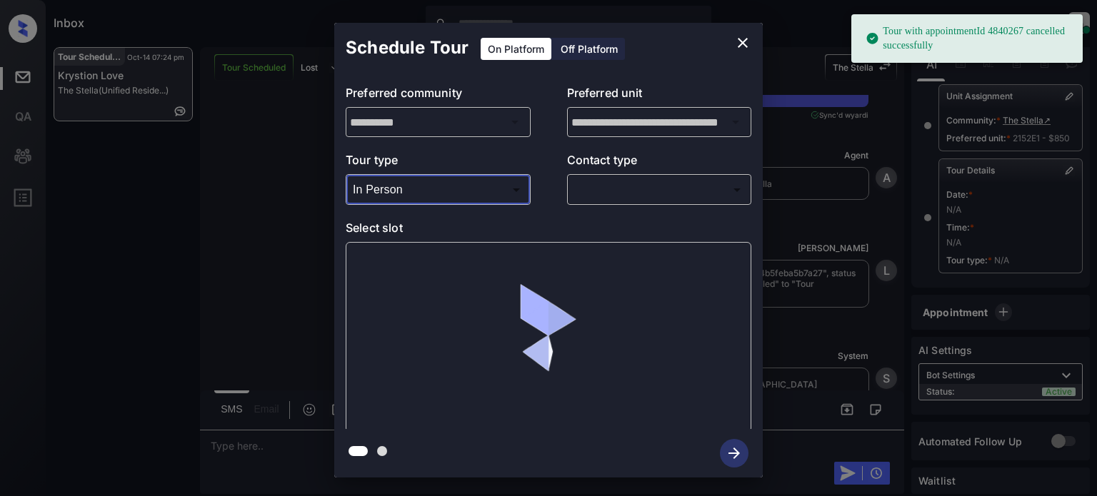
click at [591, 196] on body "Tour with appointmentId 4840267 cancelled successfully Inbox Juan Carlos Manant…" at bounding box center [548, 248] width 1097 height 496
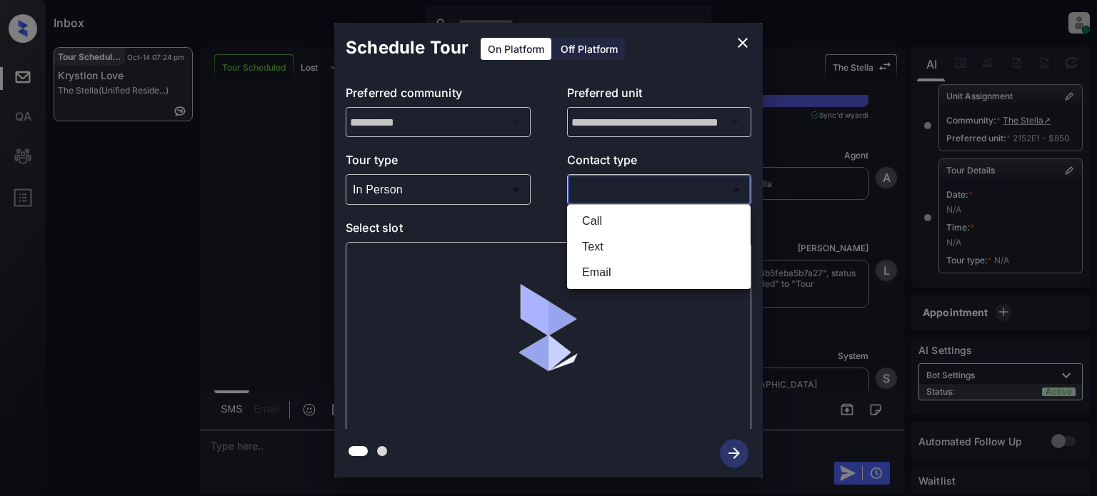
click at [593, 241] on li "Text" at bounding box center [659, 247] width 176 height 26
type input "****"
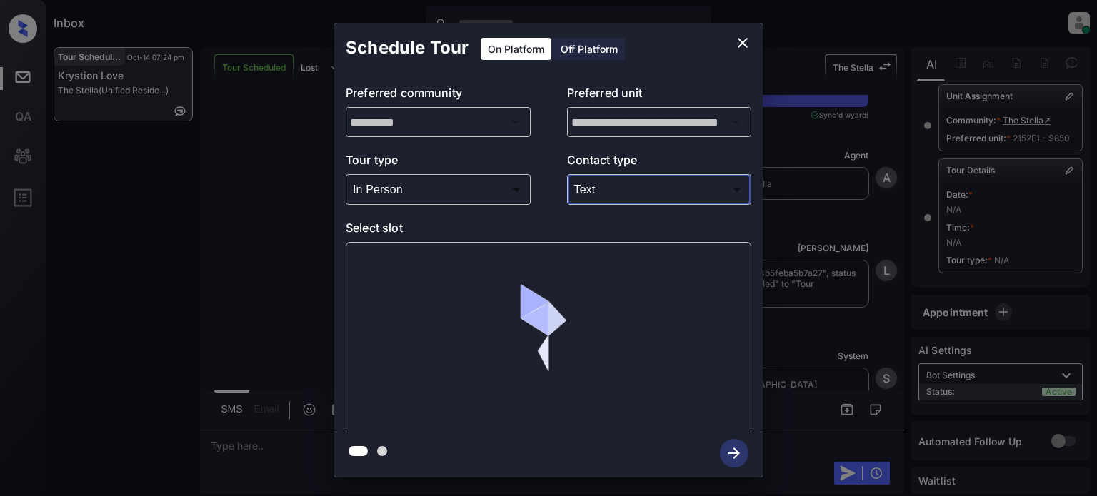
click at [401, 271] on div at bounding box center [549, 337] width 406 height 191
click at [738, 39] on icon "close" at bounding box center [742, 42] width 17 height 17
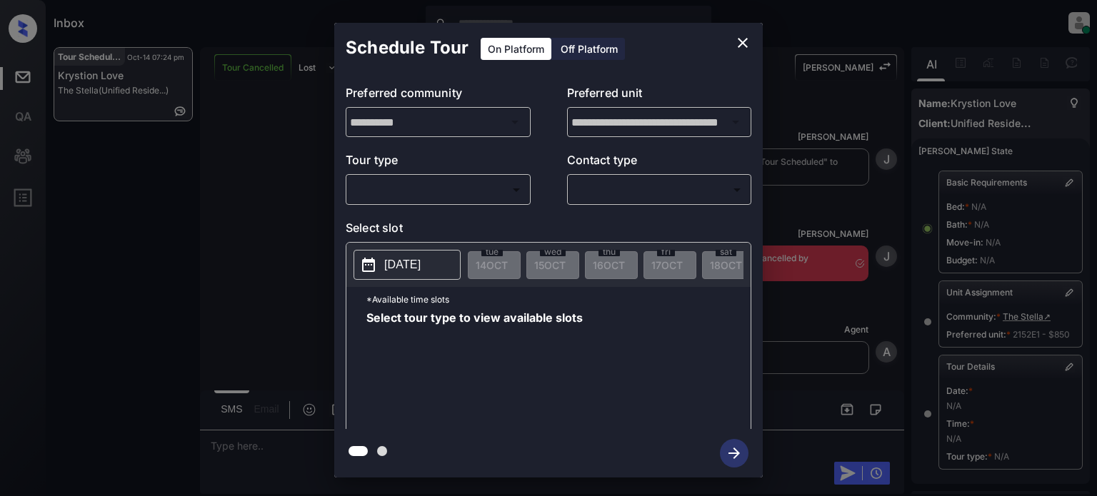
scroll to position [206, 0]
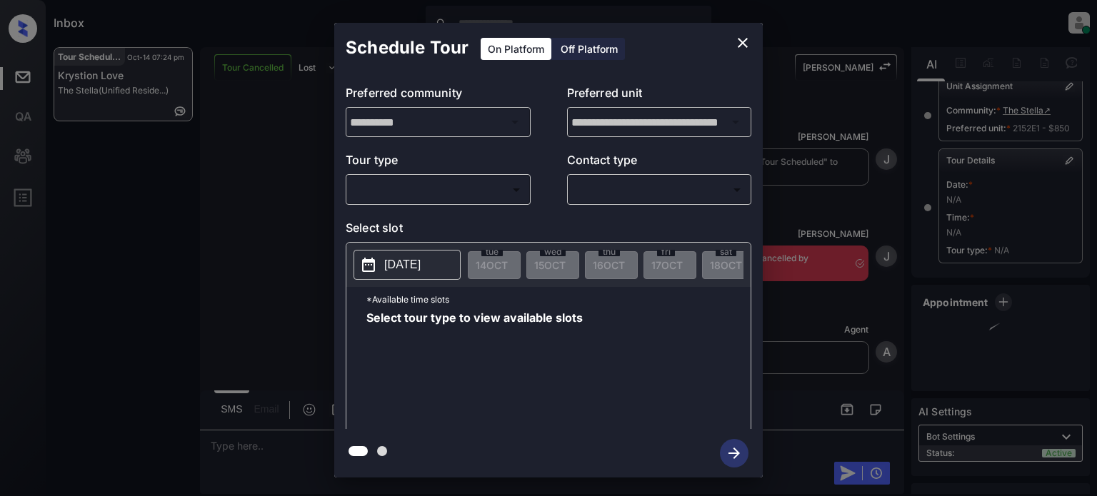
click at [513, 196] on body "Inbox [PERSON_NAME] Online Set yourself offline Set yourself on break Profile S…" at bounding box center [548, 248] width 1097 height 496
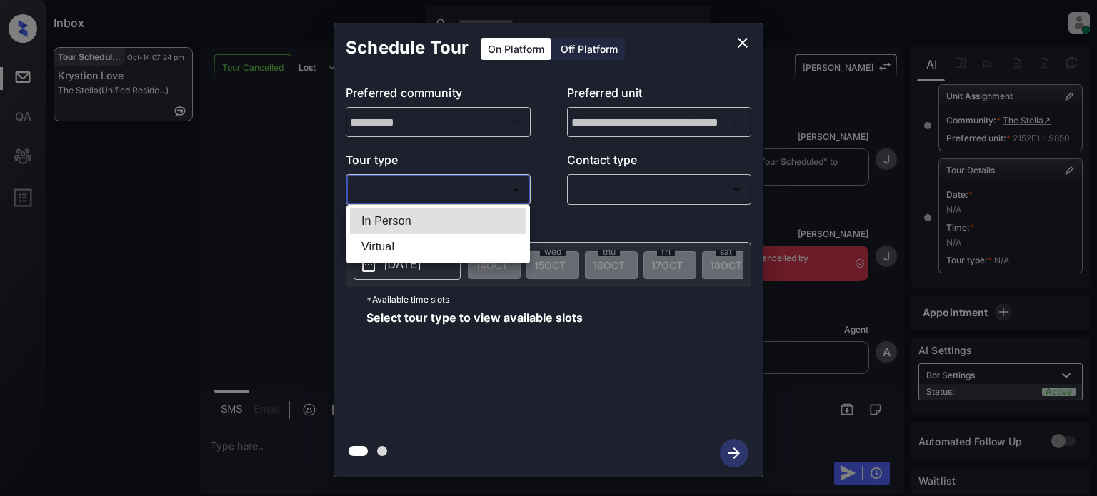
click at [447, 226] on li "In Person" at bounding box center [438, 222] width 176 height 26
type input "********"
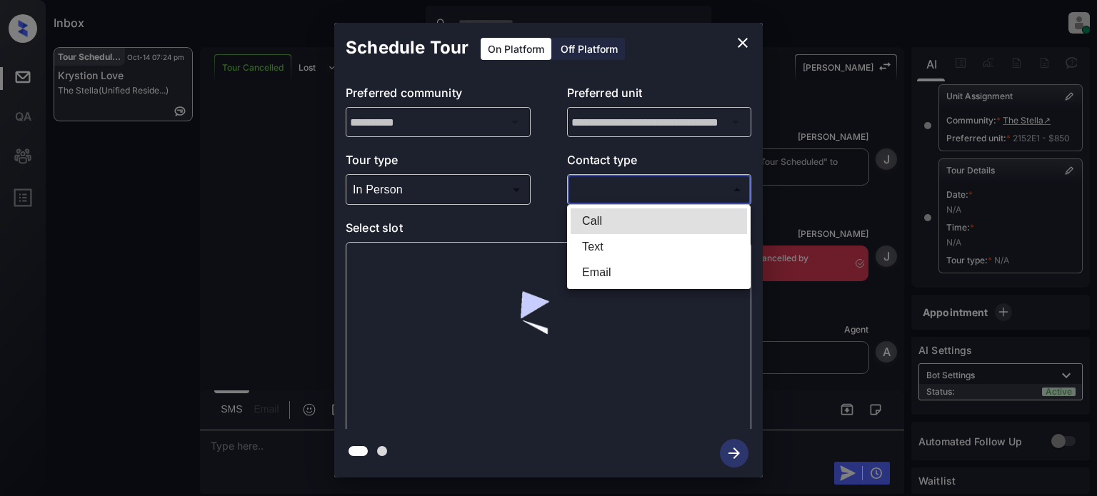
click at [615, 191] on body "Inbox [PERSON_NAME] Online Set yourself offline Set yourself on break Profile S…" at bounding box center [548, 248] width 1097 height 496
click at [601, 245] on li "Text" at bounding box center [659, 247] width 176 height 26
type input "****"
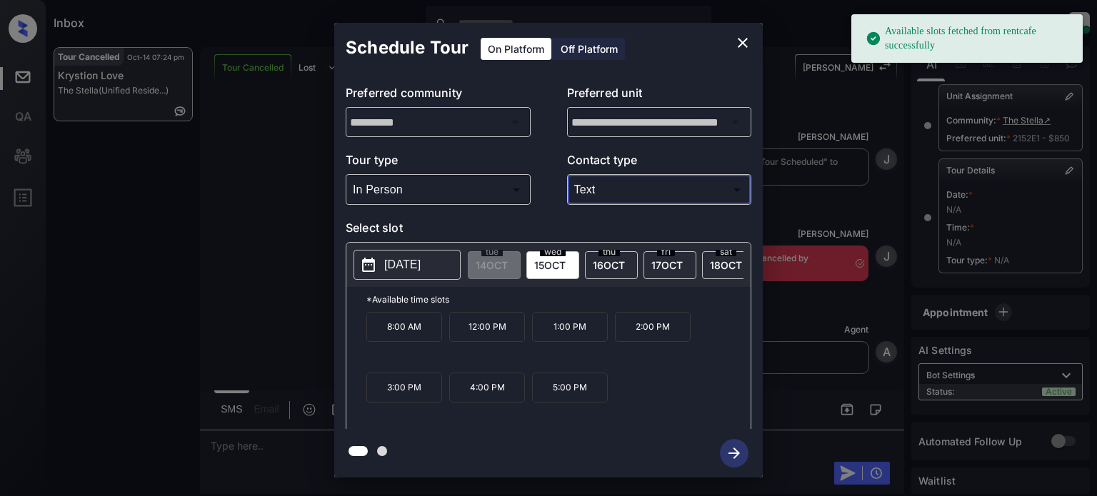
click at [615, 264] on span "[DATE]" at bounding box center [609, 265] width 32 height 12
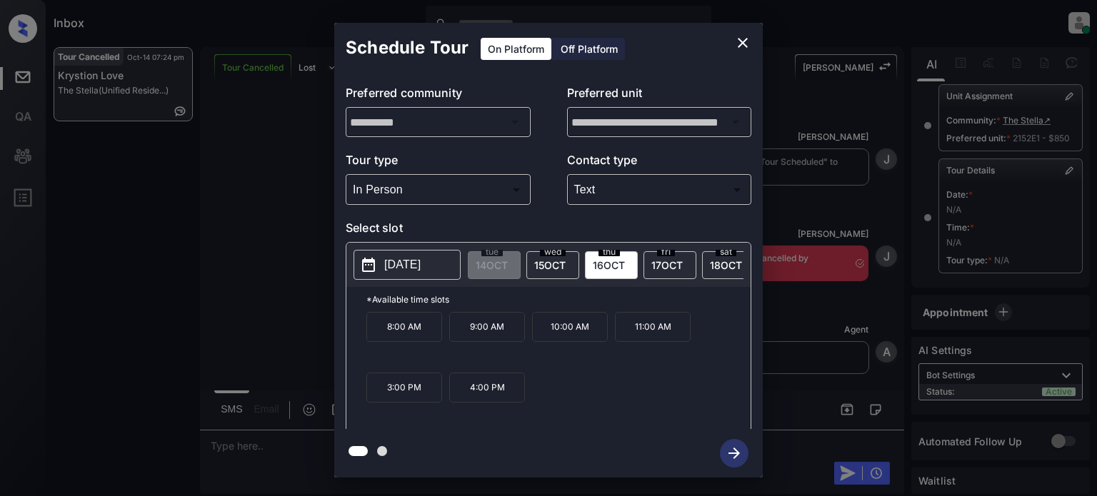
click at [674, 268] on span "[DATE]" at bounding box center [666, 265] width 31 height 12
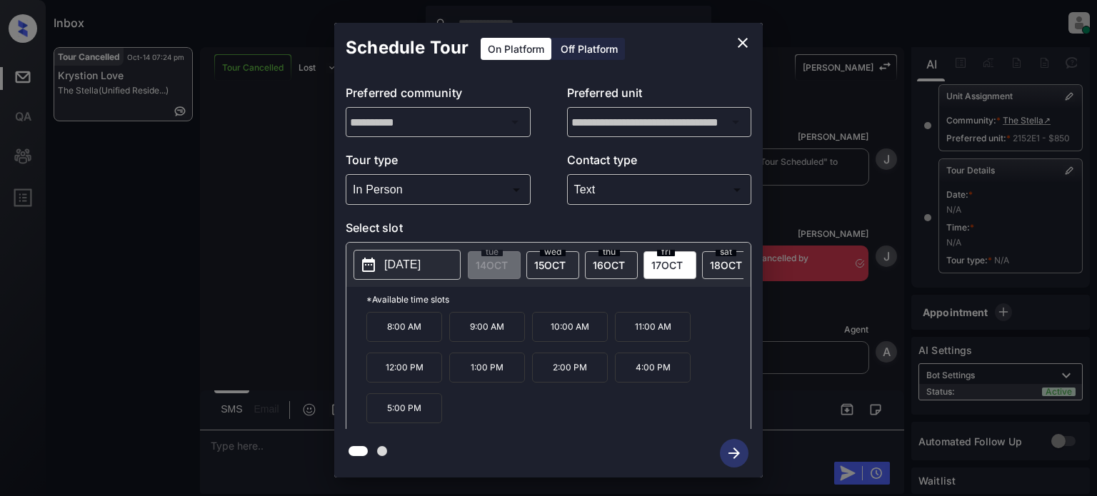
click at [546, 378] on p "2:00 PM" at bounding box center [570, 368] width 76 height 30
click at [725, 452] on icon "button" at bounding box center [734, 453] width 29 height 29
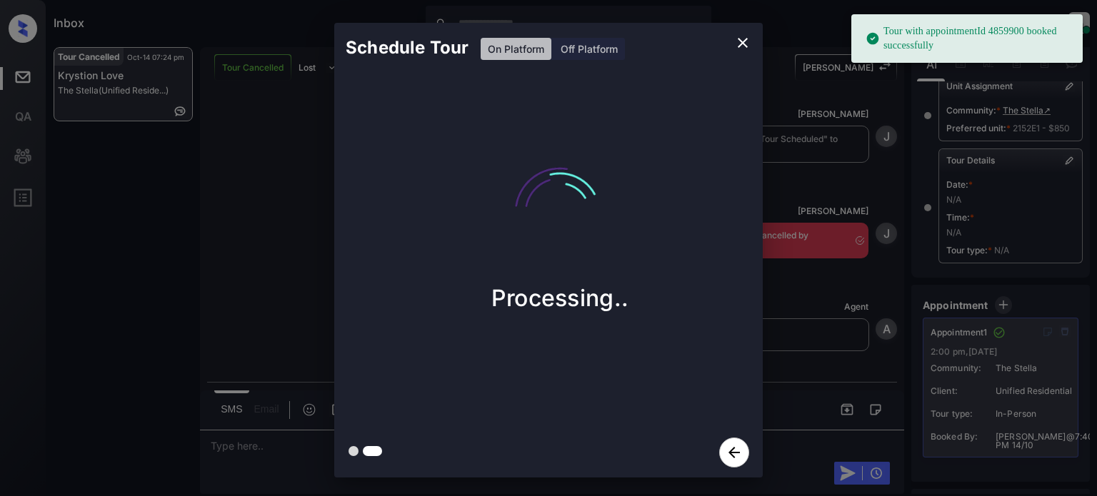
click at [740, 41] on icon "close" at bounding box center [742, 42] width 17 height 17
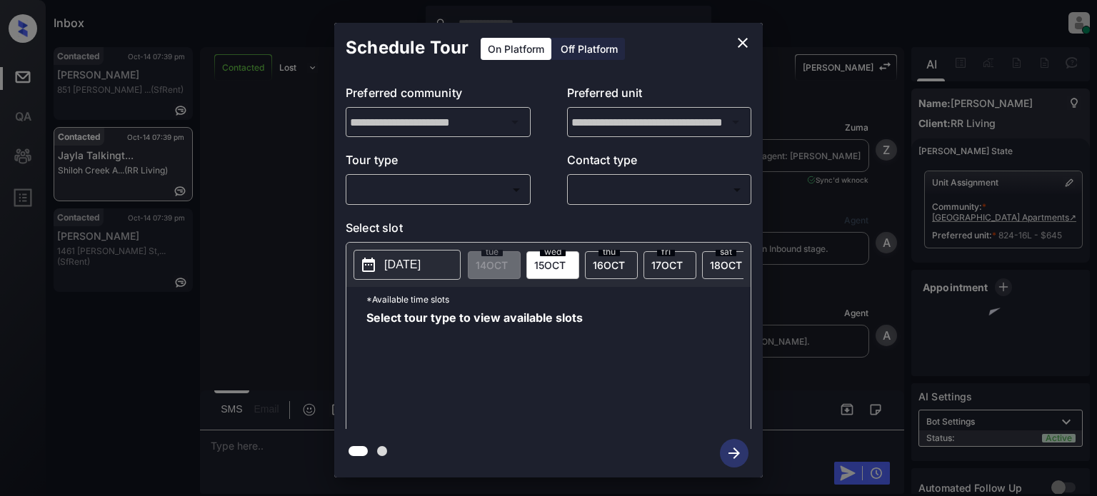
scroll to position [1450, 0]
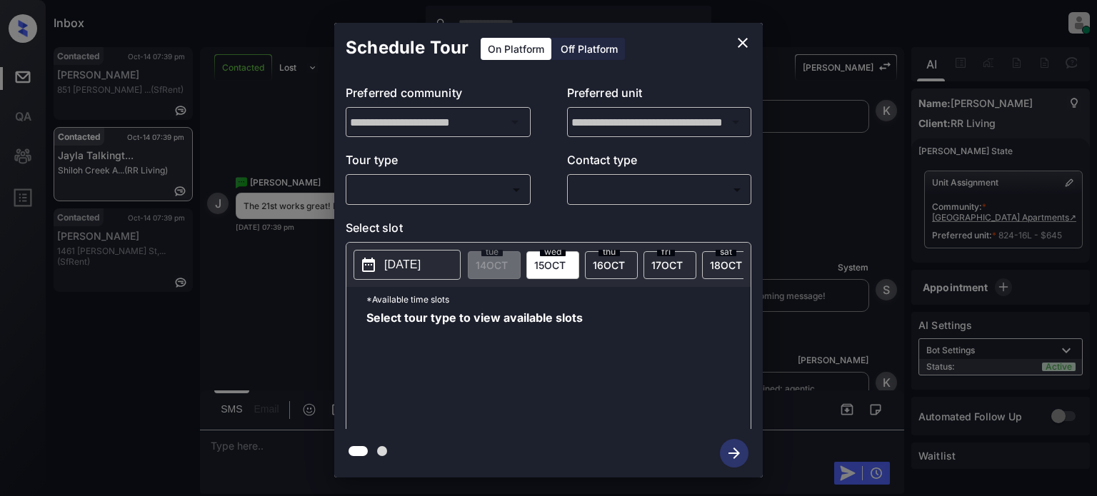
drag, startPoint x: 440, startPoint y: 208, endPoint x: 451, endPoint y: 191, distance: 20.2
click at [440, 208] on div "**********" at bounding box center [548, 251] width 428 height 356
click at [451, 189] on body "Inbox [PERSON_NAME] Online Set yourself offline Set yourself on break Profile S…" at bounding box center [548, 248] width 1097 height 496
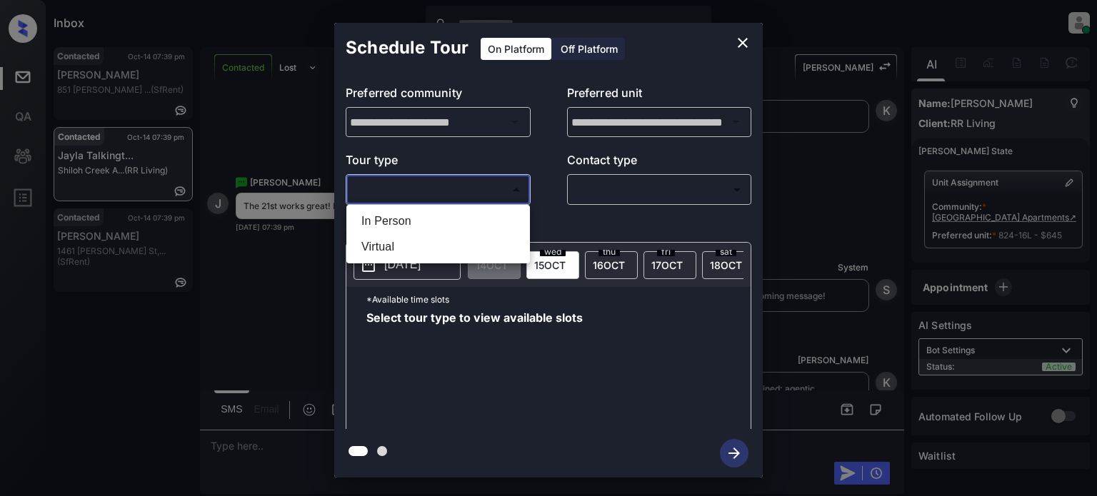
click at [403, 226] on li "In Person" at bounding box center [438, 222] width 176 height 26
type input "********"
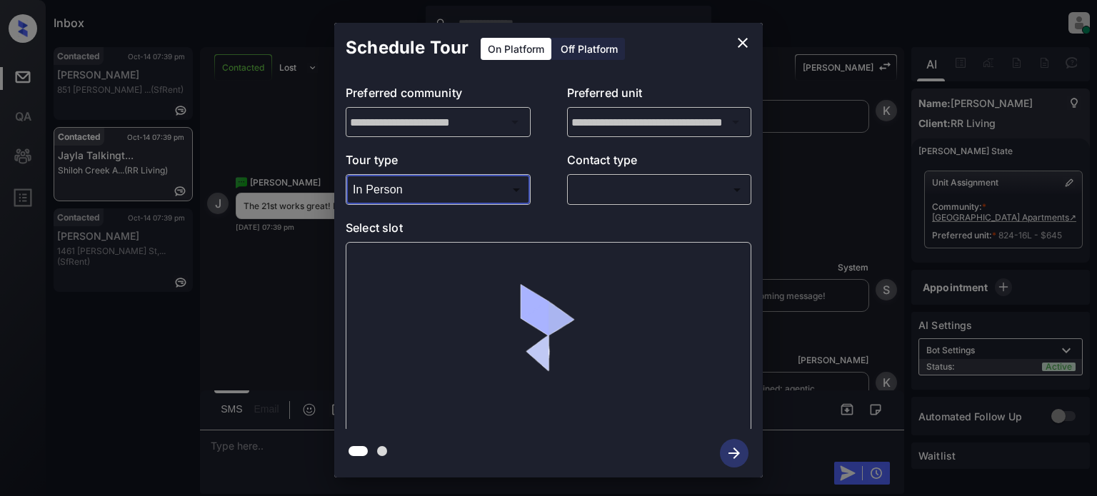
click at [609, 196] on body "Inbox [PERSON_NAME] Online Set yourself offline Set yourself on break Profile S…" at bounding box center [548, 248] width 1097 height 496
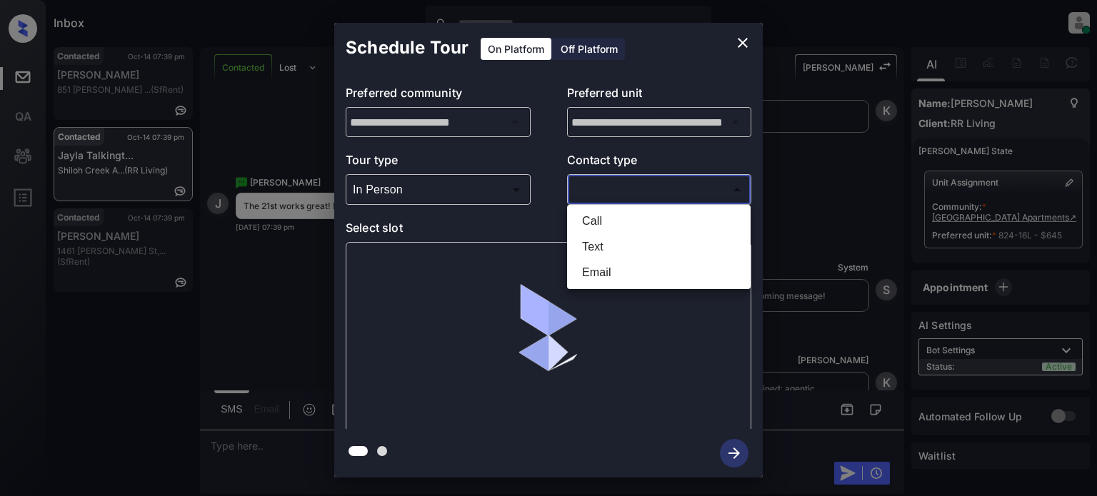
click at [596, 244] on li "Text" at bounding box center [659, 247] width 176 height 26
type input "****"
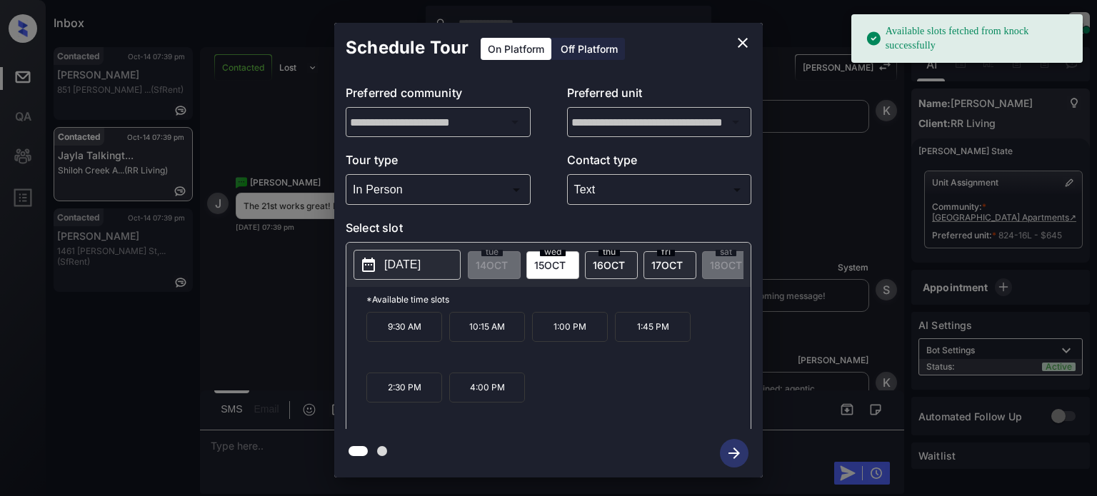
click at [396, 268] on p "[DATE]" at bounding box center [402, 264] width 36 height 17
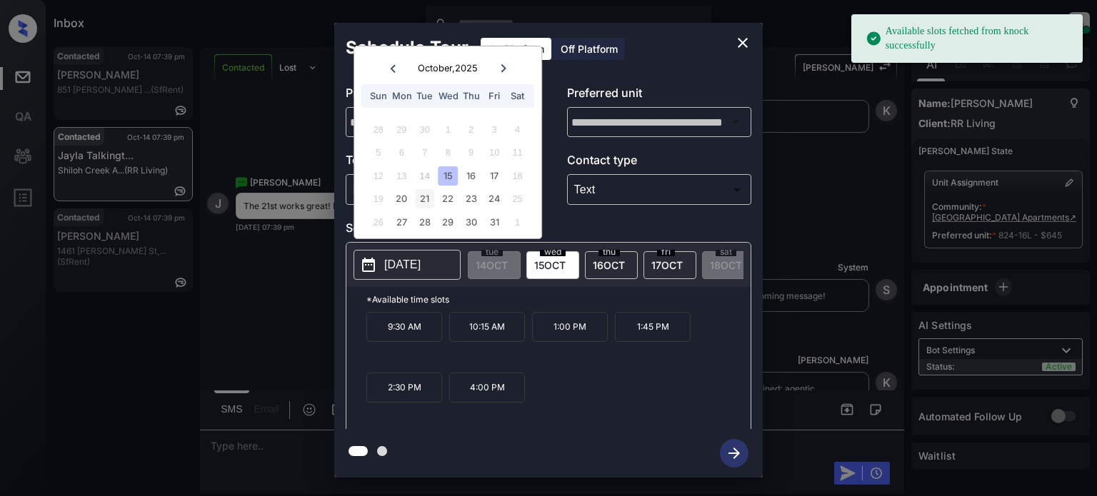
click at [429, 201] on div "21" at bounding box center [424, 198] width 19 height 19
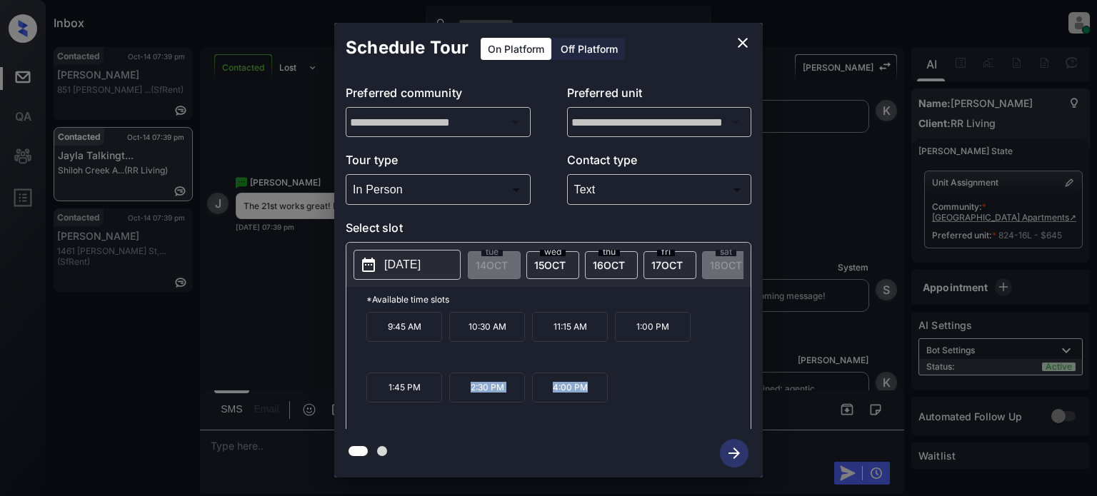
drag, startPoint x: 623, startPoint y: 393, endPoint x: 460, endPoint y: 402, distance: 163.0
click at [460, 402] on div "9:45 AM 10:30 AM 11:15 AM 1:00 PM 1:45 PM 2:30 PM 4:00 PM" at bounding box center [558, 369] width 384 height 114
copy div "2:30 PM 4:00 PM"
click at [743, 53] on button "close" at bounding box center [742, 43] width 29 height 29
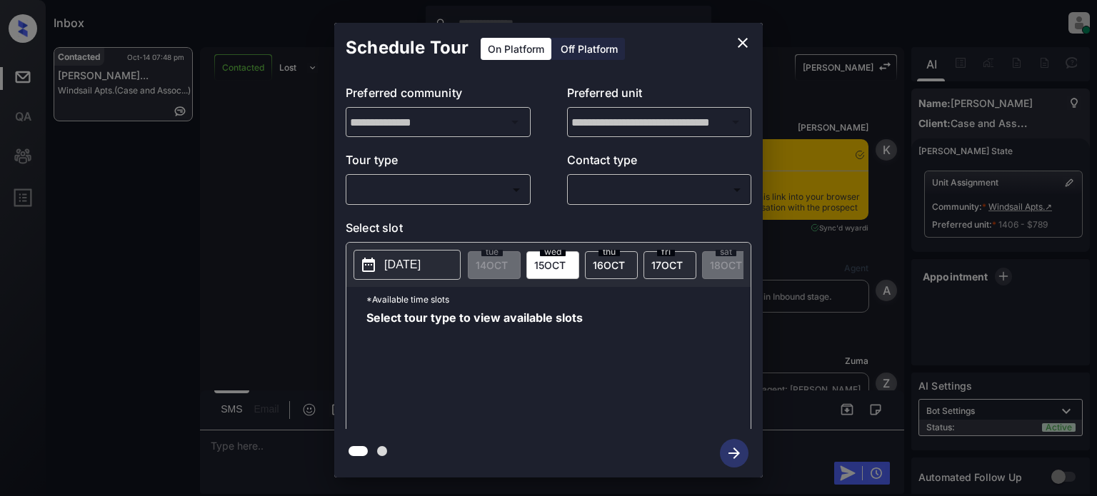
scroll to position [1492, 0]
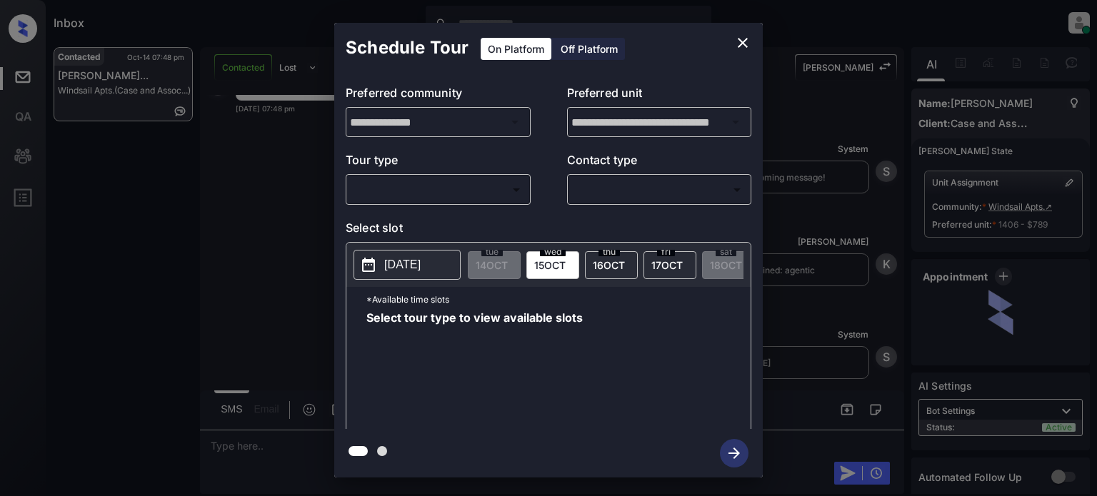
click at [489, 192] on body "Inbox Juan Carlos Manantan Online Set yourself offline Set yourself on break Pr…" at bounding box center [548, 248] width 1097 height 496
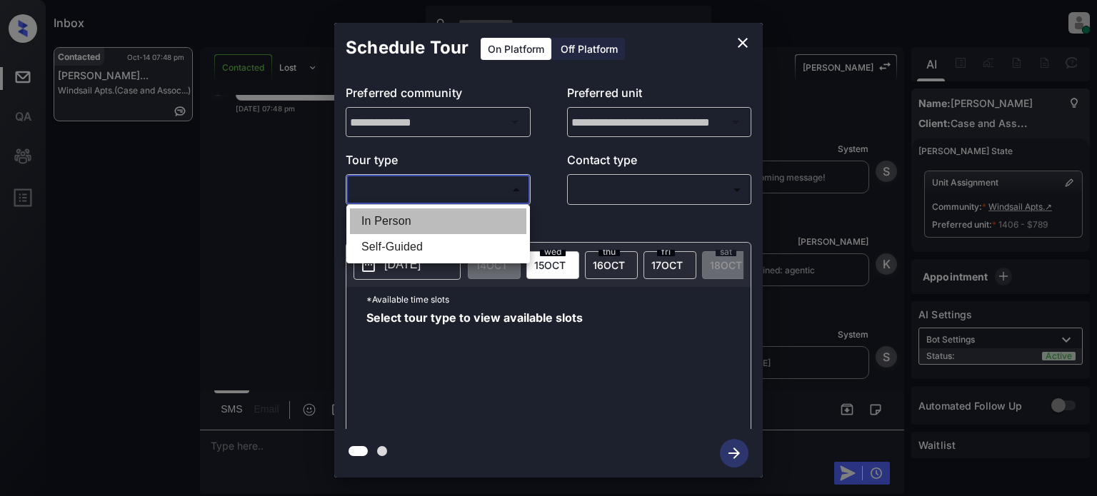
click at [436, 220] on li "In Person" at bounding box center [438, 222] width 176 height 26
type input "********"
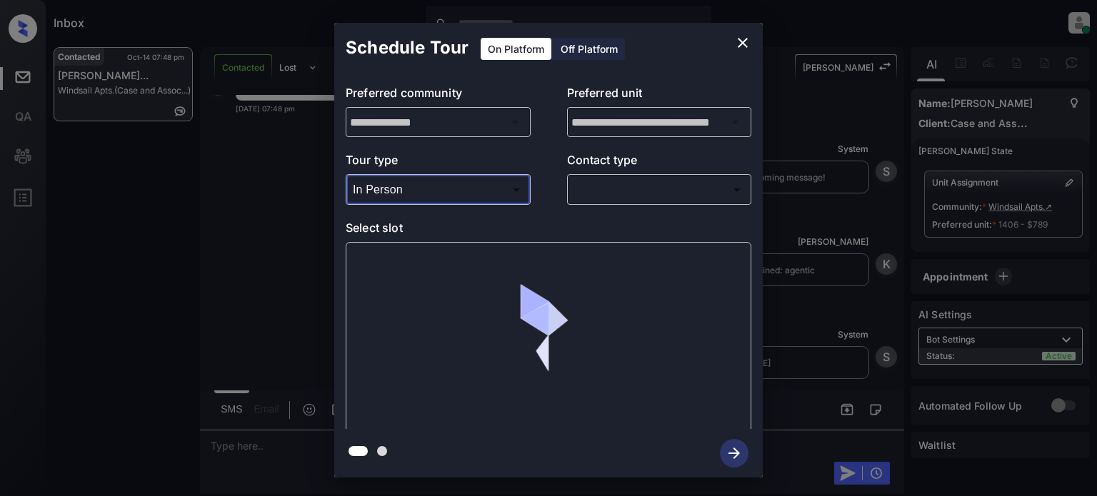
click at [613, 193] on body "Inbox Juan Carlos Manantan Online Set yourself offline Set yourself on break Pr…" at bounding box center [548, 248] width 1097 height 496
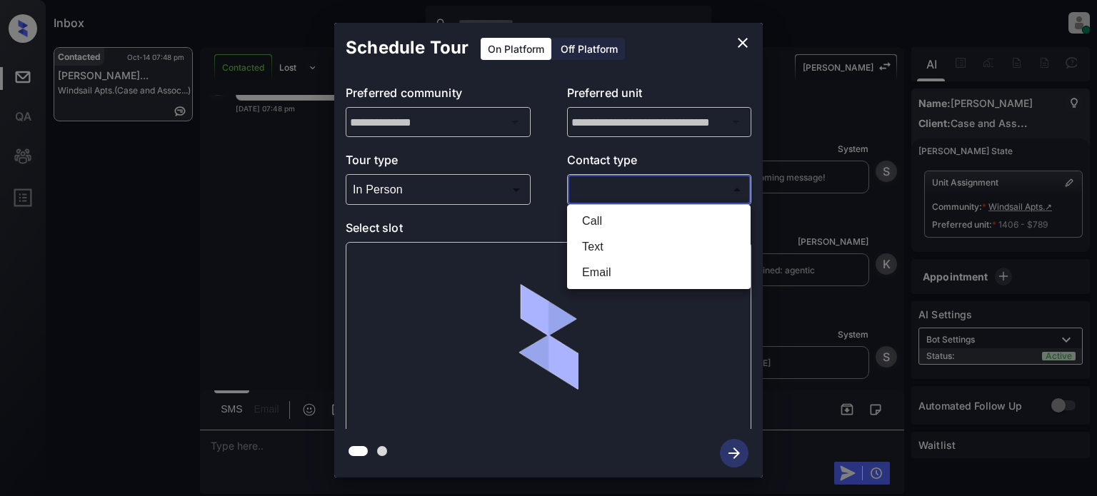
click at [593, 246] on li "Text" at bounding box center [659, 247] width 176 height 26
type input "****"
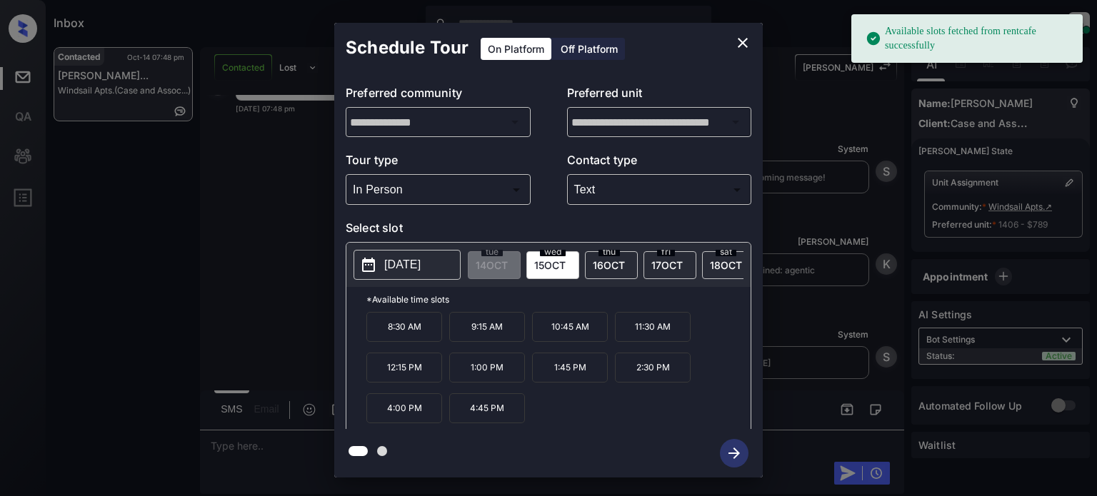
click at [416, 269] on p "[DATE]" at bounding box center [402, 264] width 36 height 17
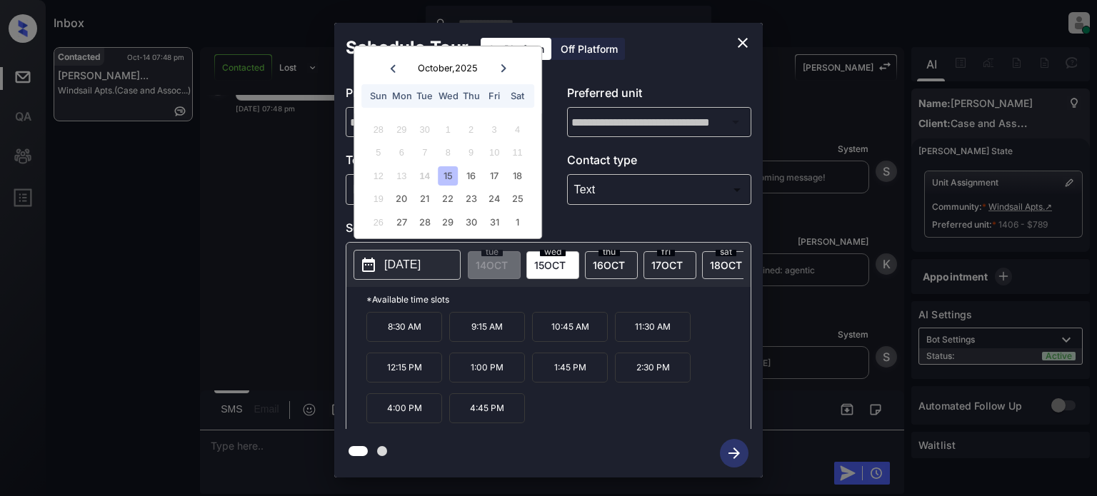
click at [744, 39] on icon "close" at bounding box center [742, 42] width 17 height 17
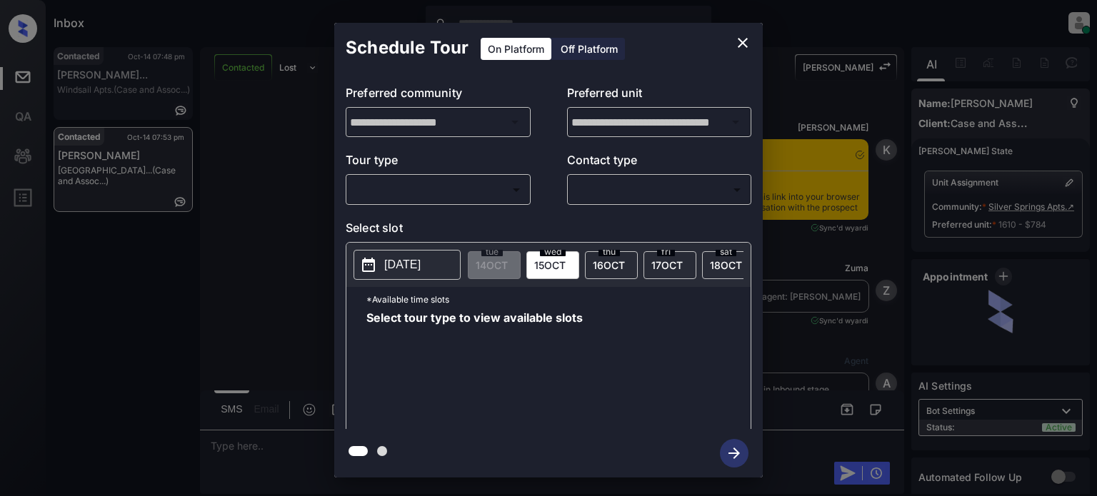
scroll to position [1489, 0]
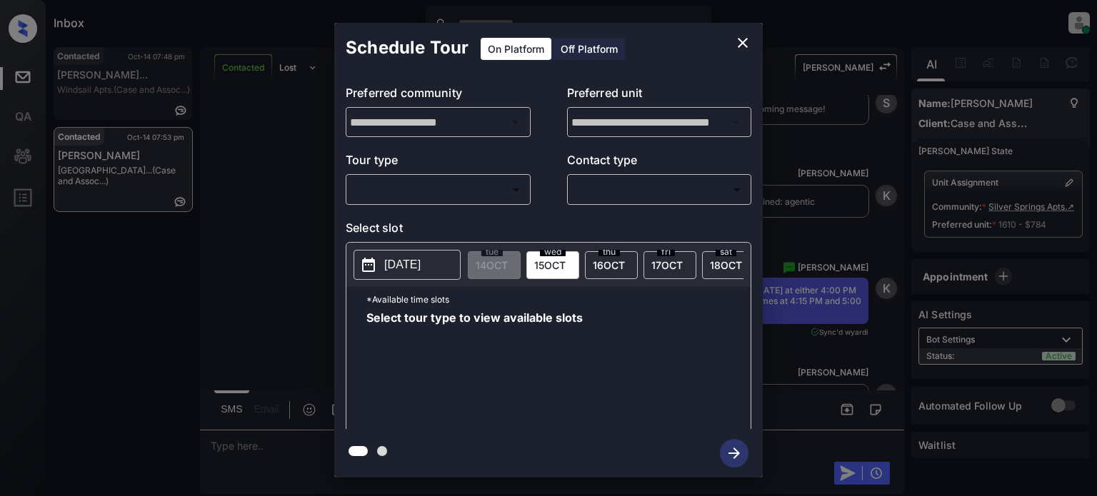
click at [486, 190] on body "Inbox [PERSON_NAME] Online Set yourself offline Set yourself on break Profile S…" at bounding box center [548, 248] width 1097 height 496
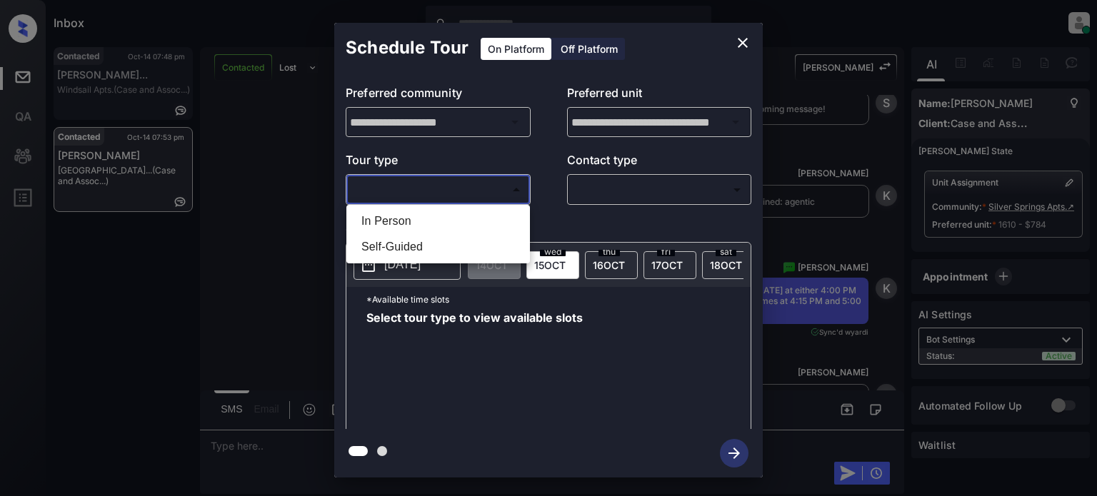
click at [420, 216] on li "In Person" at bounding box center [438, 222] width 176 height 26
type input "********"
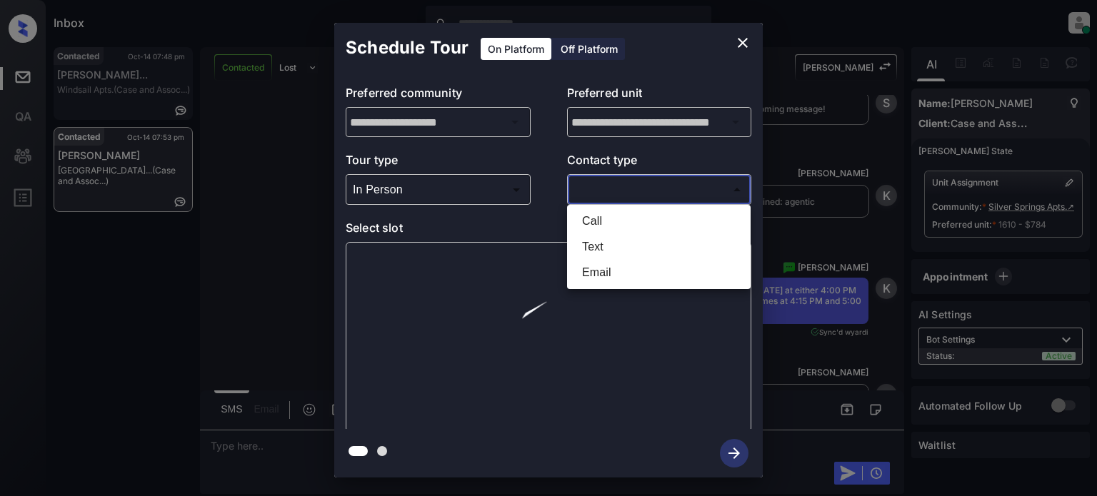
click at [686, 180] on body "Inbox [PERSON_NAME] Online Set yourself offline Set yourself on break Profile S…" at bounding box center [548, 248] width 1097 height 496
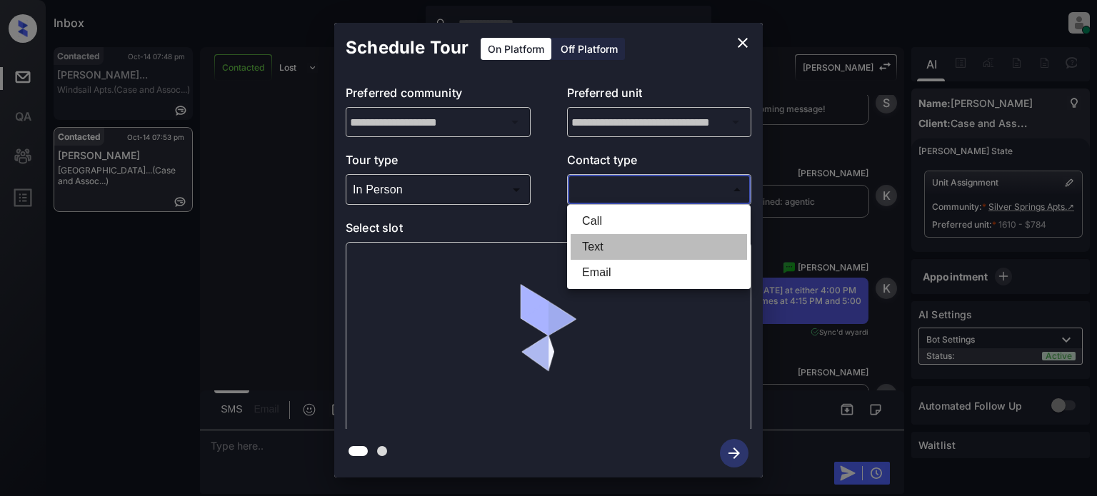
click at [574, 248] on li "Text" at bounding box center [659, 247] width 176 height 26
type input "****"
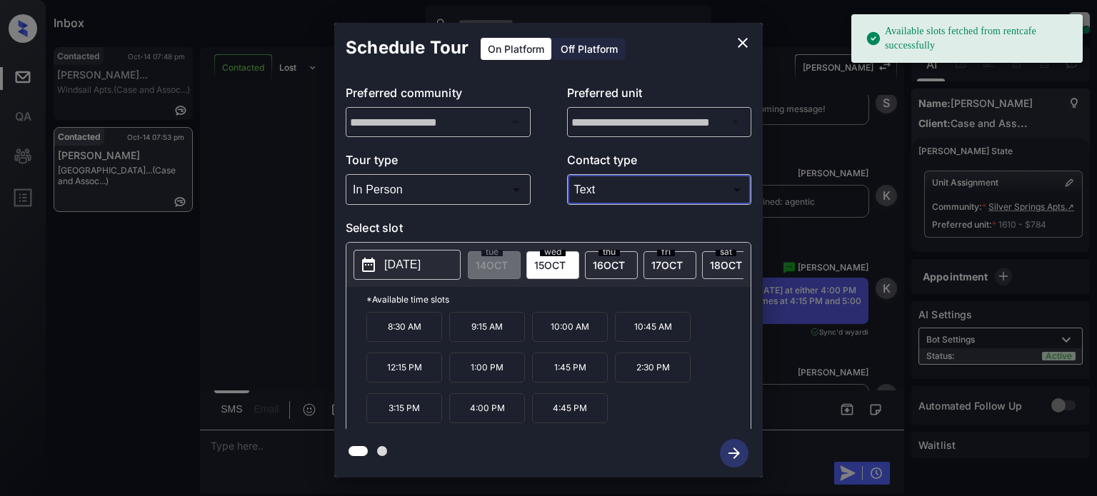
click at [606, 261] on span "[DATE]" at bounding box center [609, 265] width 32 height 12
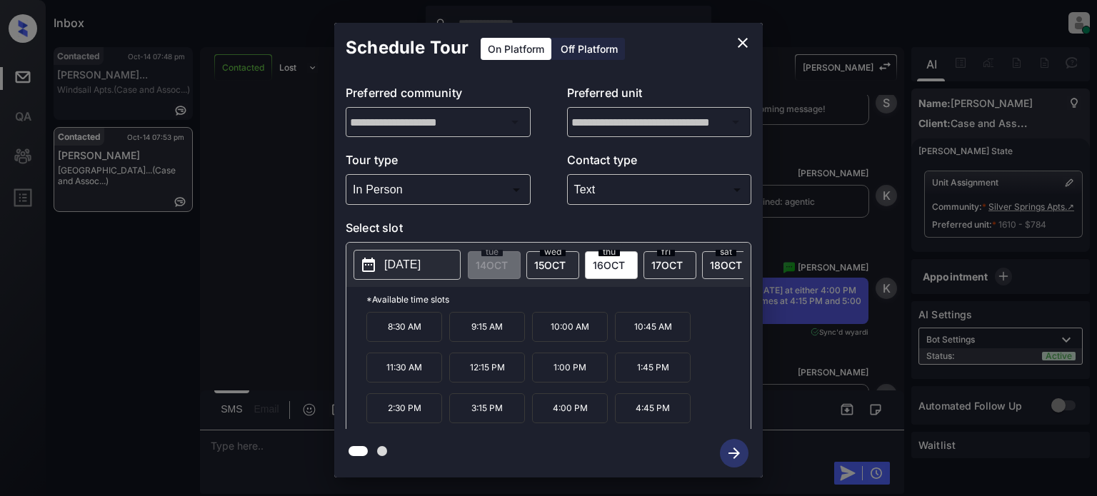
click at [703, 394] on div "8:30 AM 9:15 AM 10:00 AM 10:45 AM 11:30 AM 12:15 PM 1:00 PM 1:45 PM 2:30 PM 3:1…" at bounding box center [558, 369] width 384 height 114
click at [741, 41] on icon "close" at bounding box center [743, 43] width 10 height 10
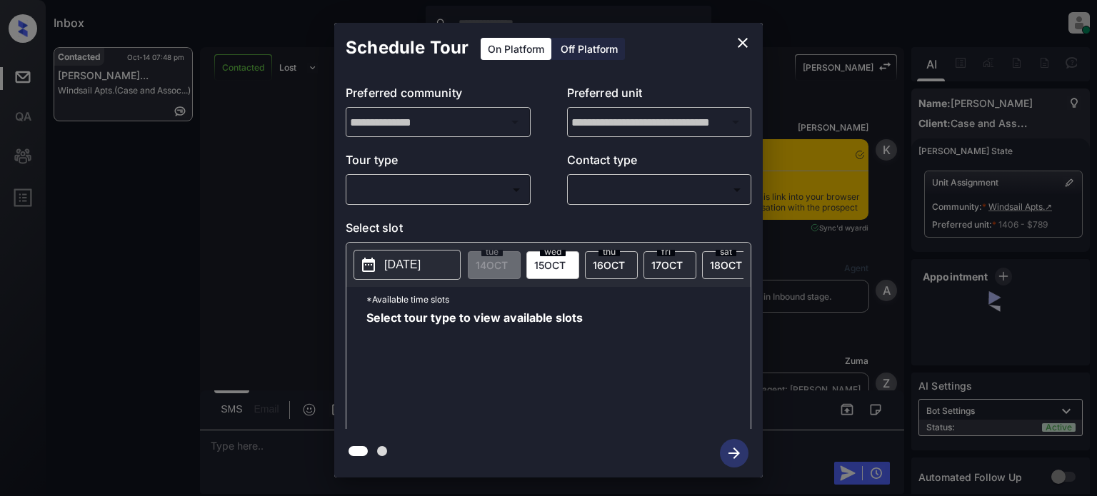
scroll to position [1809, 0]
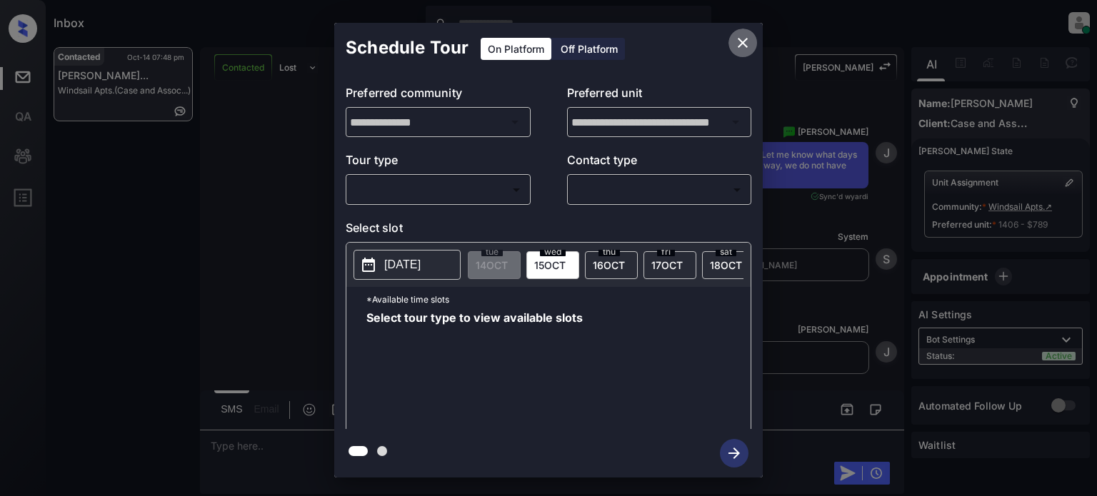
click at [740, 29] on button "close" at bounding box center [742, 43] width 29 height 29
